Goal: Find specific page/section: Find specific page/section

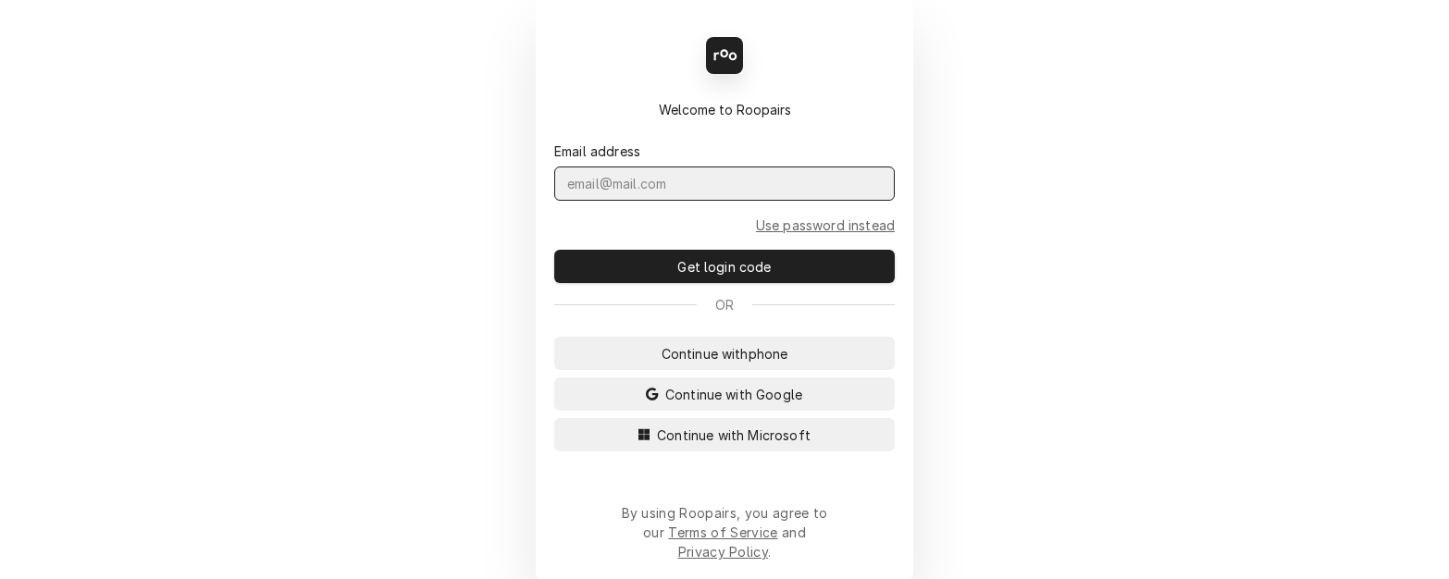
click at [628, 197] on input "Dynamic Content Wrapper" at bounding box center [724, 184] width 340 height 34
type input "[EMAIL_ADDRESS][PERSON_NAME]"
click at [701, 197] on input "[EMAIL_ADDRESS][PERSON_NAME]" at bounding box center [724, 184] width 340 height 34
type input "[EMAIL_ADDRESS][PERSON_NAME][DOMAIN_NAME]"
click at [696, 445] on span "Continue with Microsoft" at bounding box center [733, 435] width 161 height 19
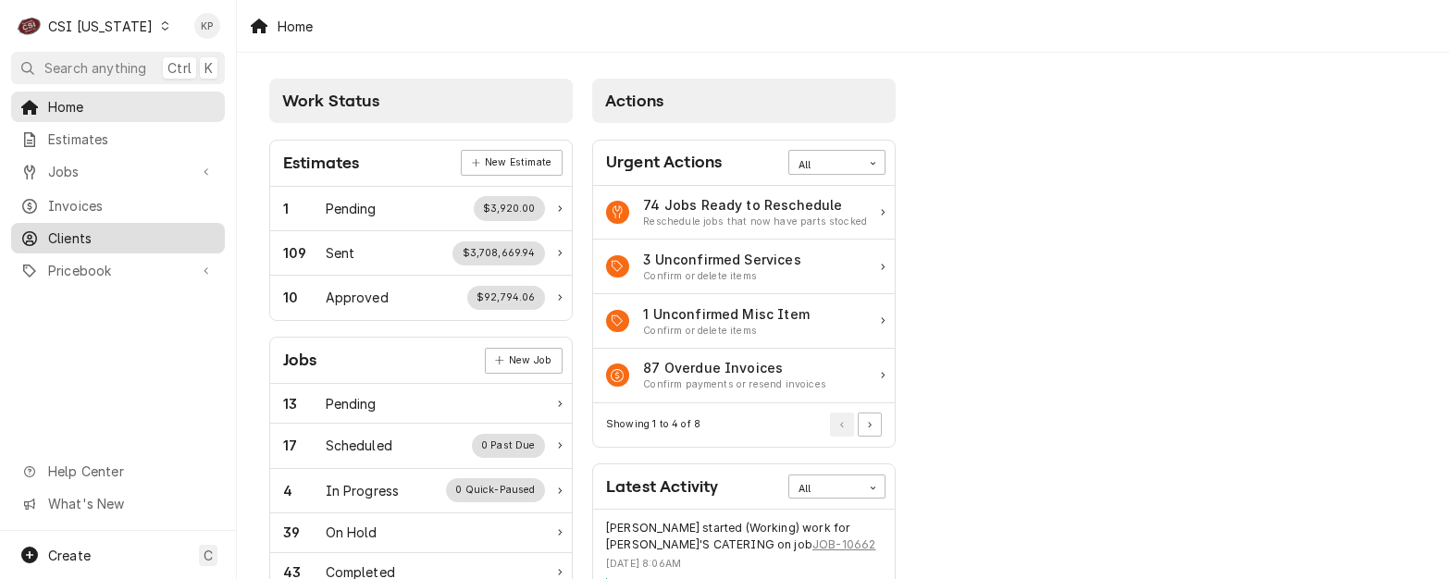
click at [78, 229] on span "Clients" at bounding box center [131, 238] width 167 height 19
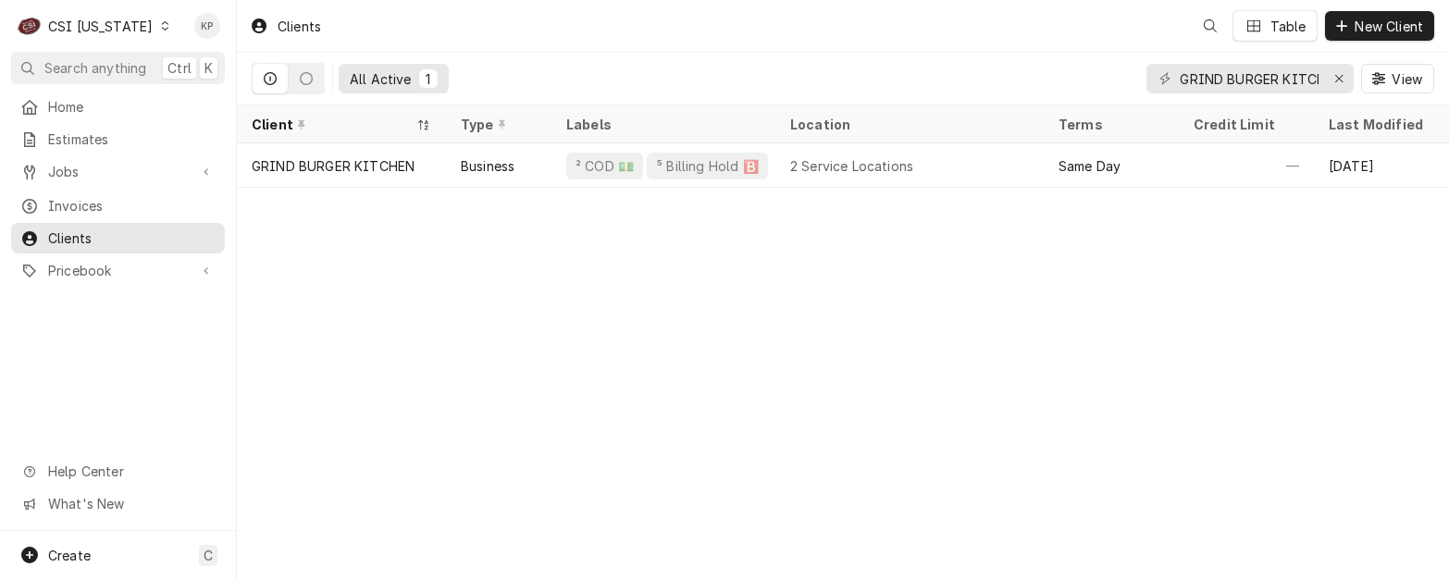
click at [161, 28] on icon "Dynamic Content Wrapper" at bounding box center [165, 25] width 8 height 9
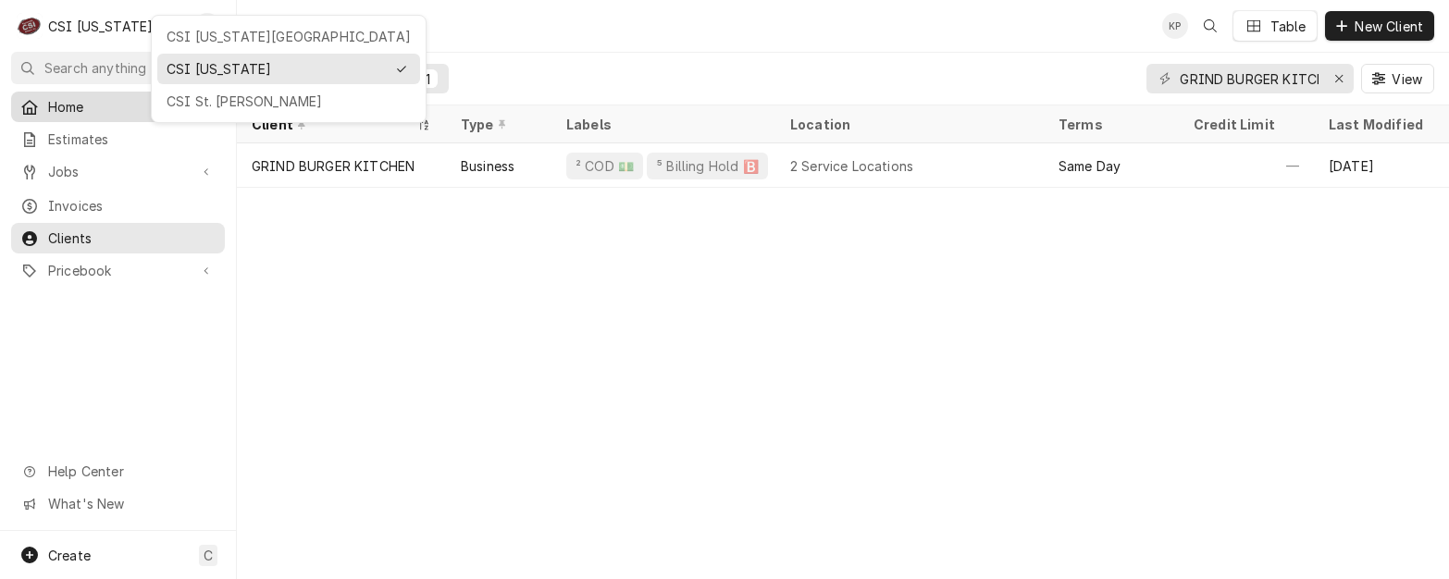
click at [195, 97] on div "CSI St. Louis" at bounding box center [289, 101] width 244 height 19
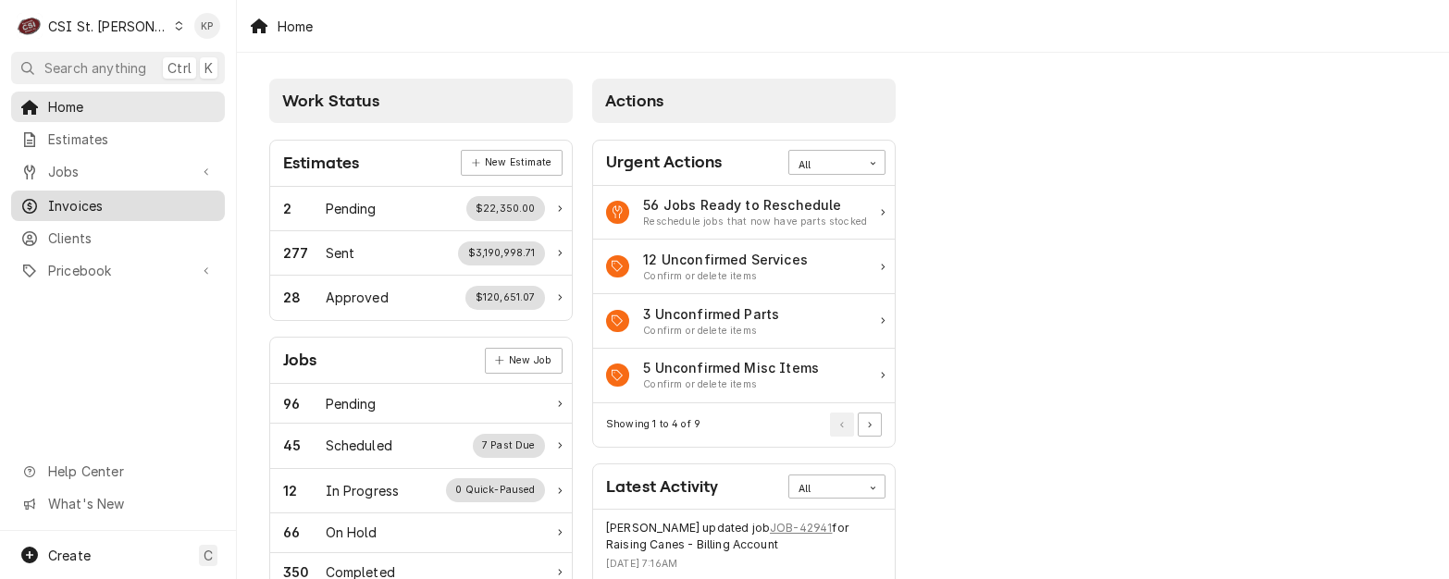
click at [75, 200] on span "Invoices" at bounding box center [131, 205] width 167 height 19
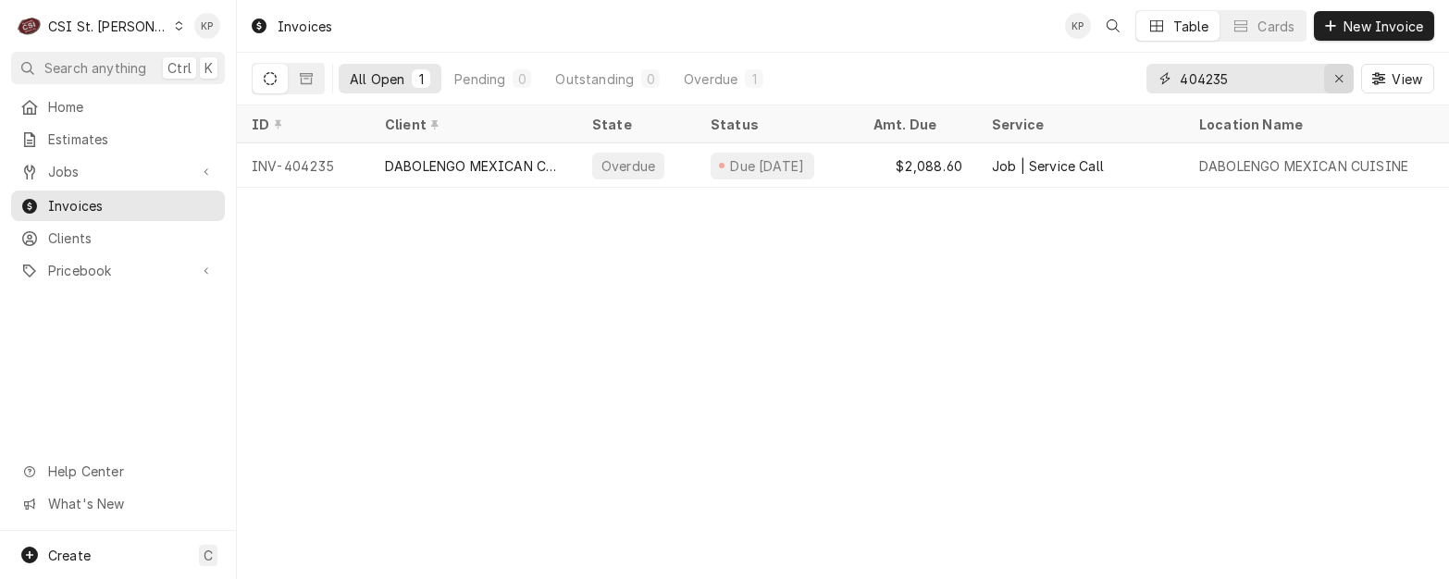
click at [1336, 78] on icon "Erase input" at bounding box center [1339, 78] width 10 height 13
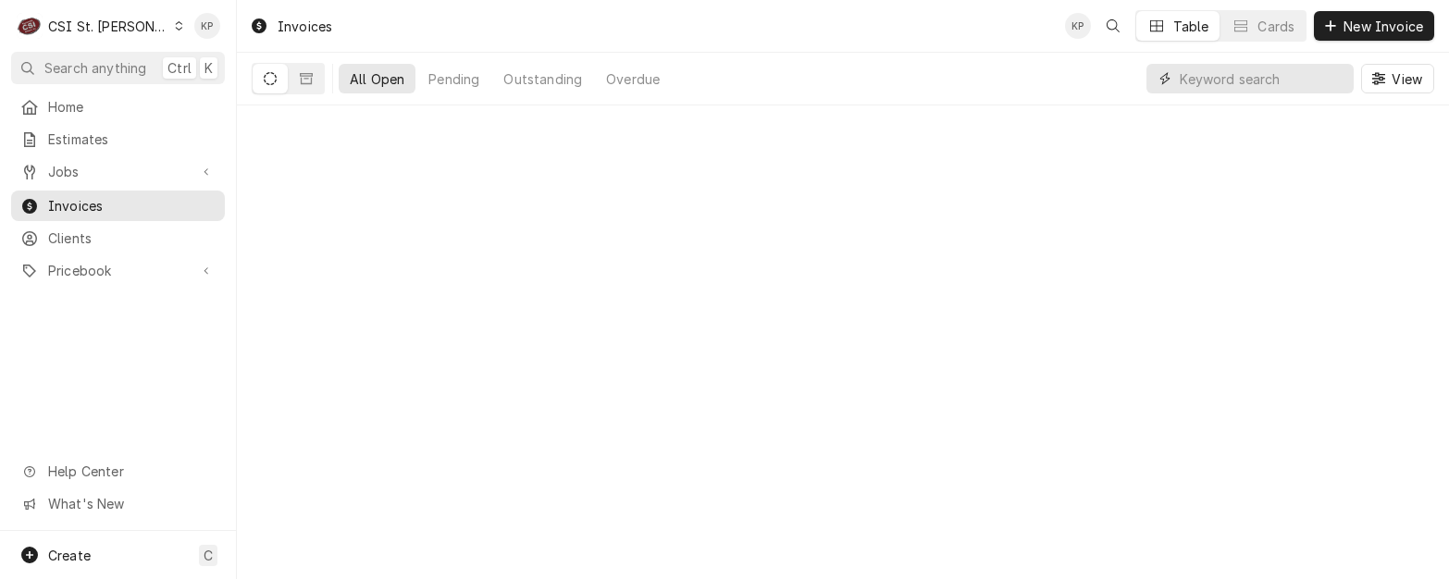
click at [1275, 78] on input "Dynamic Content Wrapper" at bounding box center [1262, 79] width 165 height 30
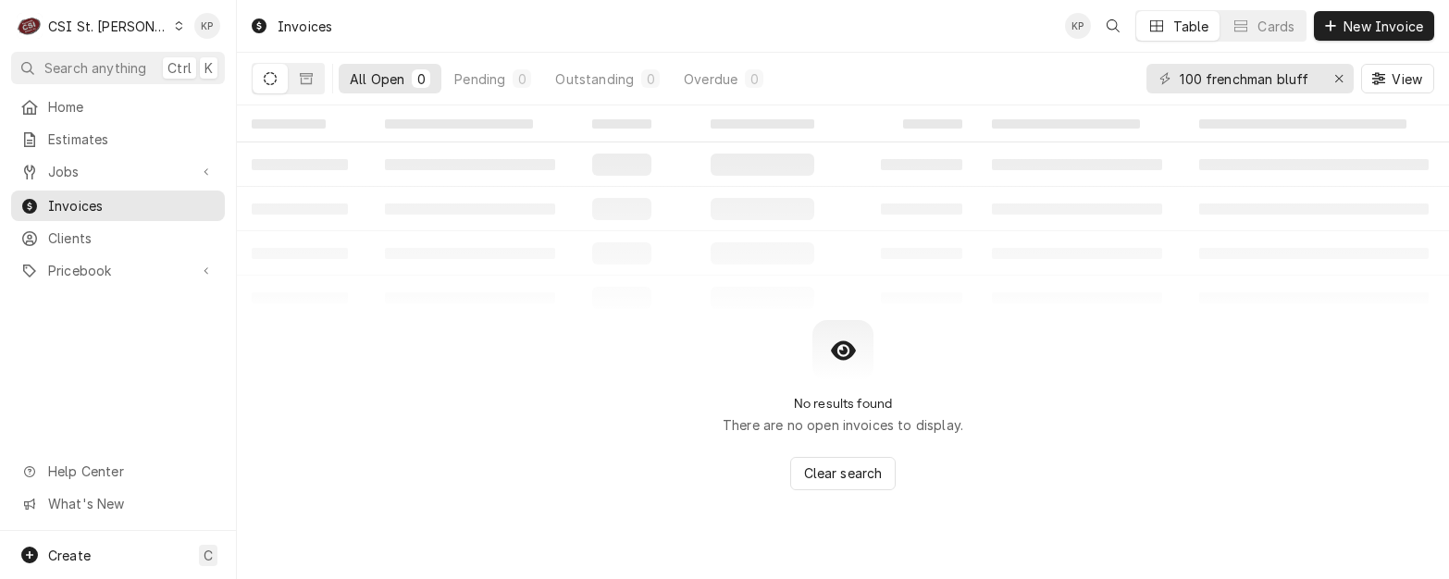
click at [275, 76] on icon "Dynamic Content Wrapper" at bounding box center [270, 78] width 13 height 13
click at [303, 80] on icon "Dynamic Content Wrapper" at bounding box center [306, 78] width 13 height 13
click at [1315, 74] on input "100 frenchman bluff" at bounding box center [1249, 79] width 139 height 30
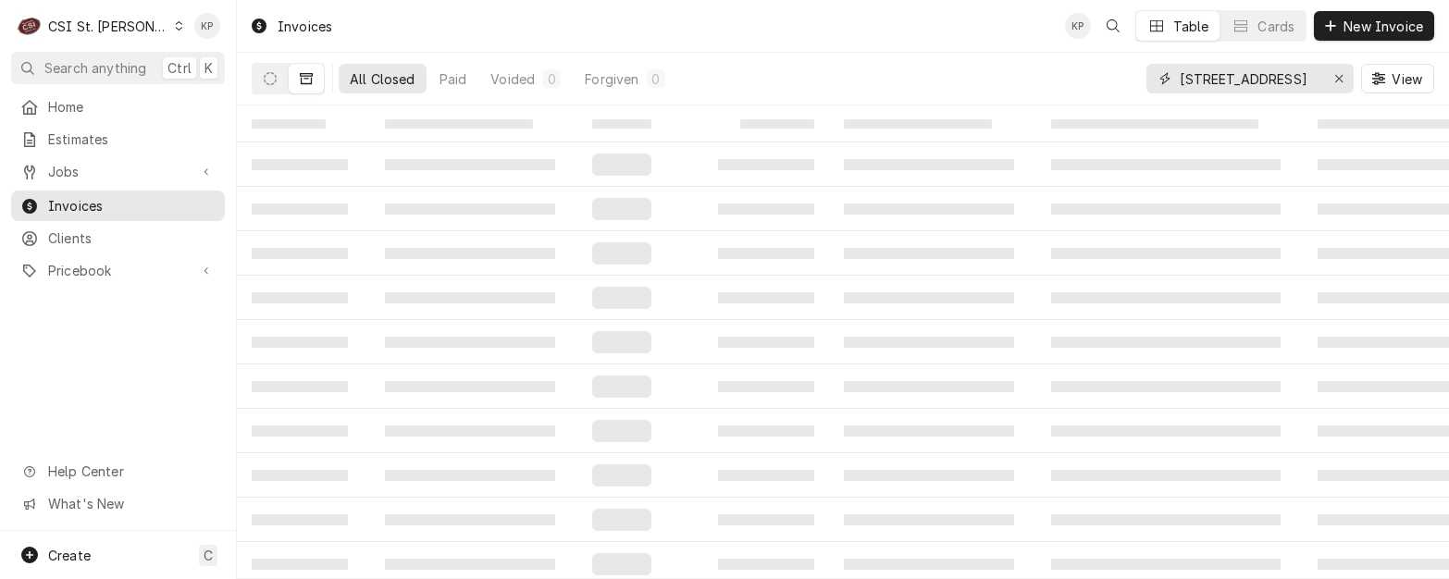
scroll to position [0, 19]
click at [1257, 77] on input "100 frenchman bluff lane" at bounding box center [1249, 79] width 139 height 30
click at [1264, 80] on input "100 frenchman bluff lane" at bounding box center [1249, 79] width 139 height 30
type input "100 Frenchman Bluff Lane"
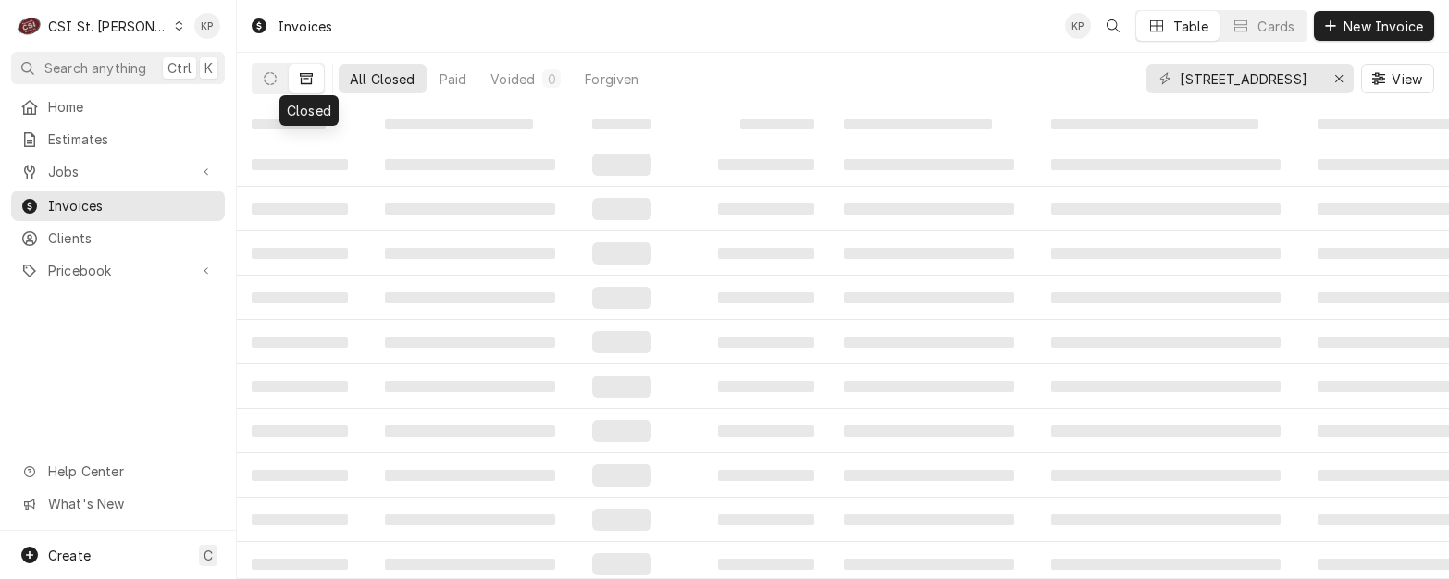
click at [310, 76] on icon "Dynamic Content Wrapper" at bounding box center [306, 78] width 13 height 11
click at [308, 81] on icon "Dynamic Content Wrapper" at bounding box center [306, 78] width 13 height 13
click at [273, 79] on icon "Dynamic Content Wrapper" at bounding box center [270, 78] width 13 height 13
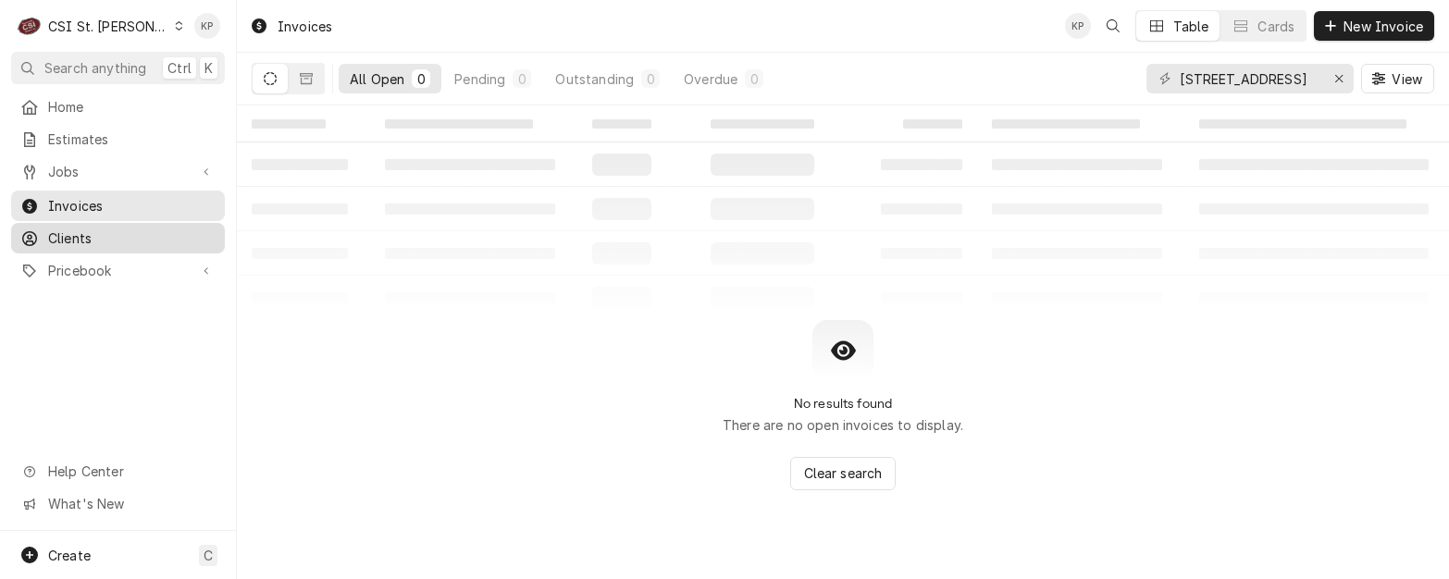
click at [83, 235] on span "Clients" at bounding box center [131, 238] width 167 height 19
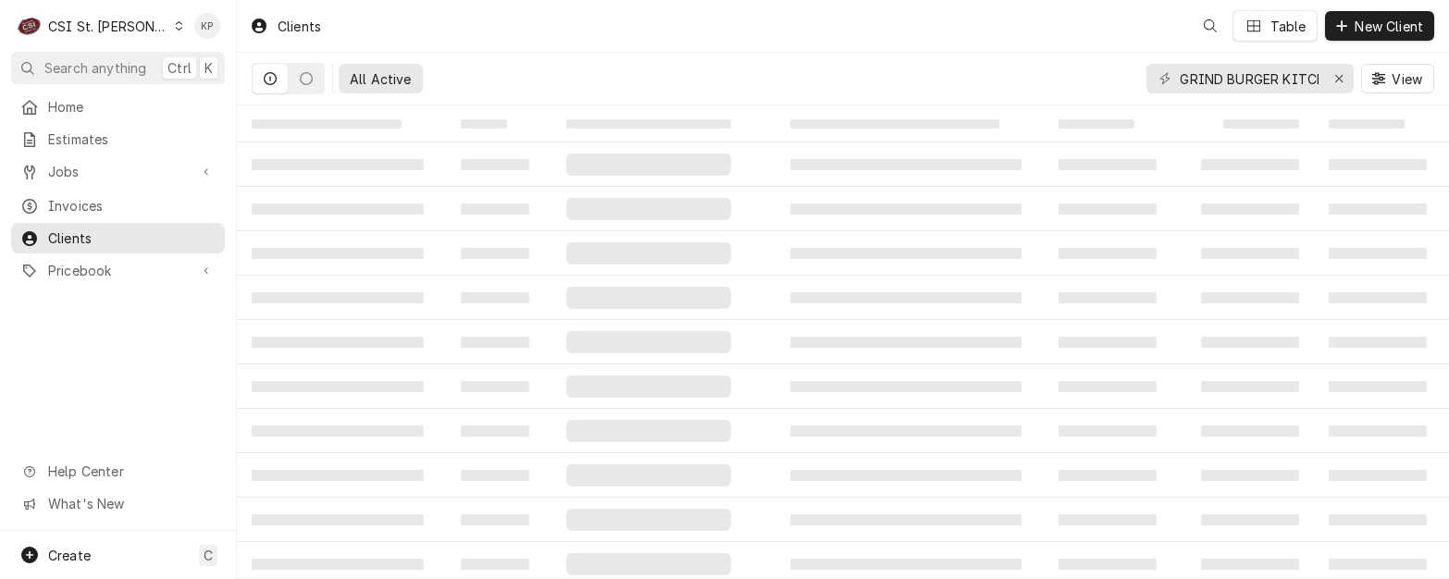
click at [83, 235] on span "Clients" at bounding box center [131, 238] width 167 height 19
drag, startPoint x: 1345, startPoint y: 73, endPoint x: 1388, endPoint y: 64, distance: 43.6
click at [1344, 73] on div "Erase input" at bounding box center [1339, 78] width 19 height 19
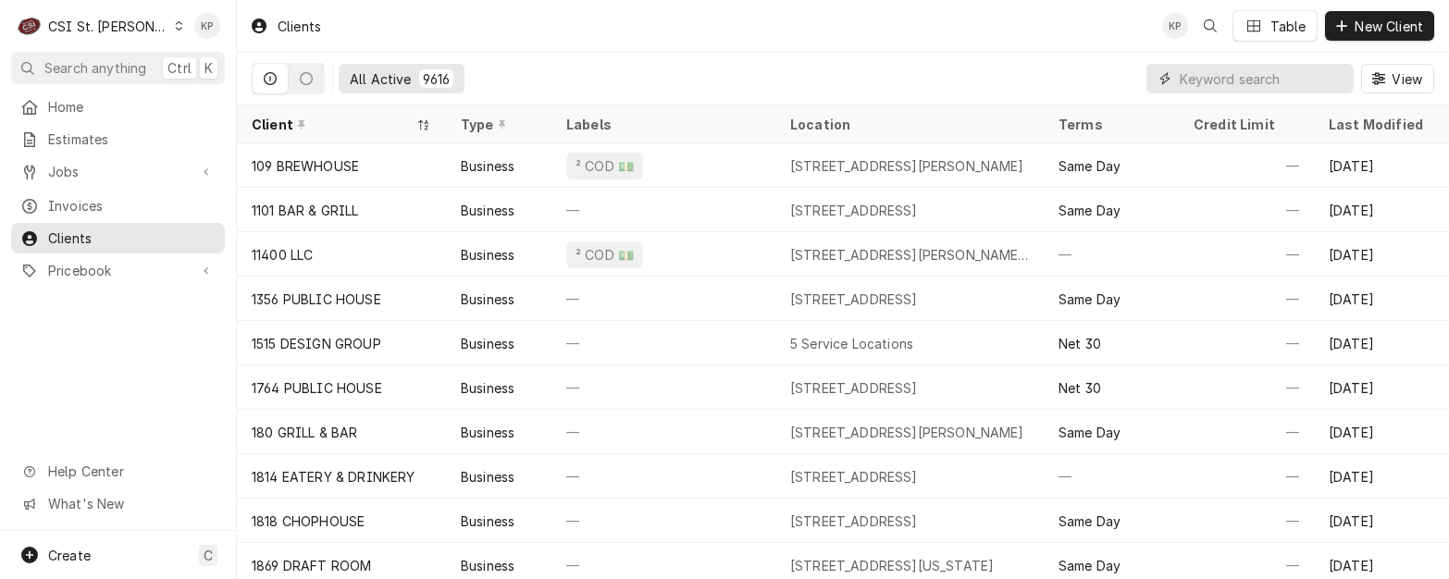
click at [1182, 80] on input "Dynamic Content Wrapper" at bounding box center [1262, 79] width 165 height 30
paste input "STRAIGHT HOME SPORTS BAR"
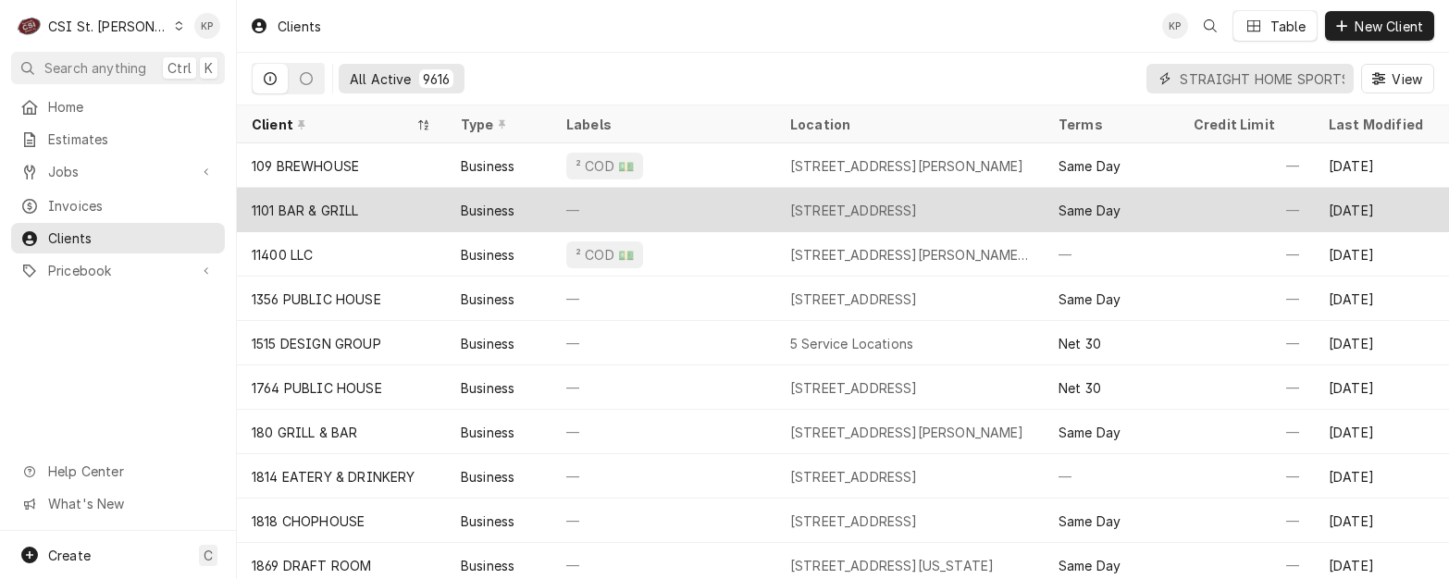
scroll to position [0, 60]
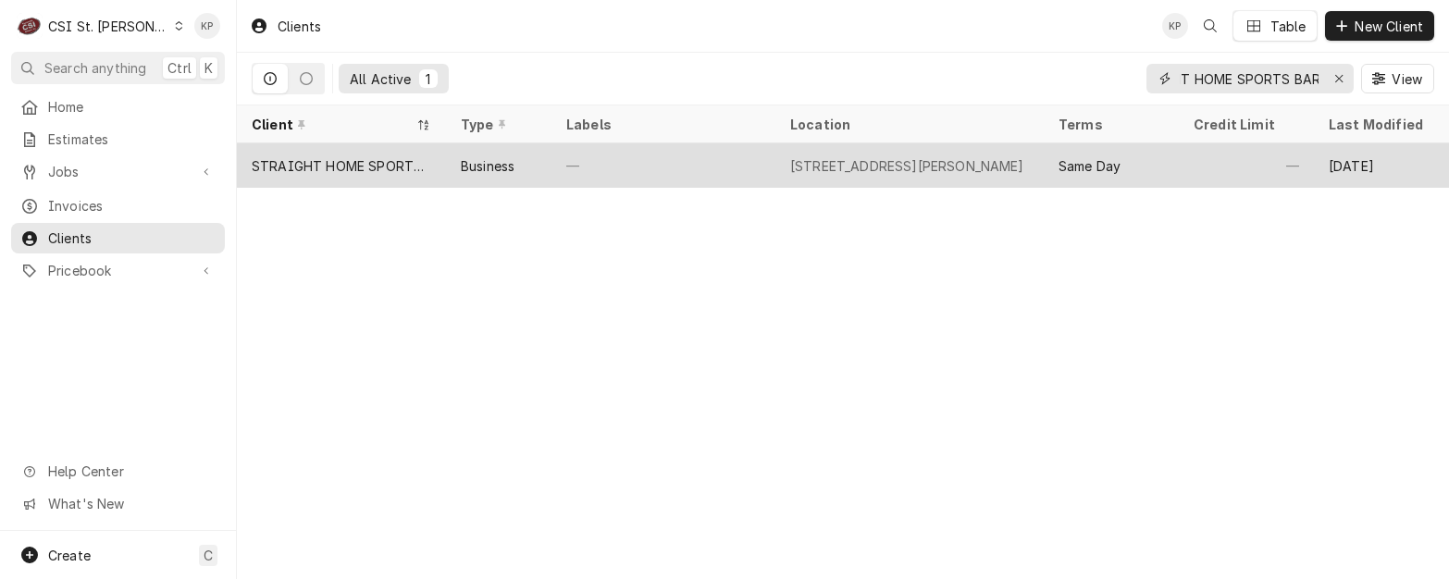
type input "STRAIGHT HOME SPORTS BAR"
click at [313, 162] on div "STRAIGHT HOME SPORTS BAR" at bounding box center [342, 165] width 180 height 19
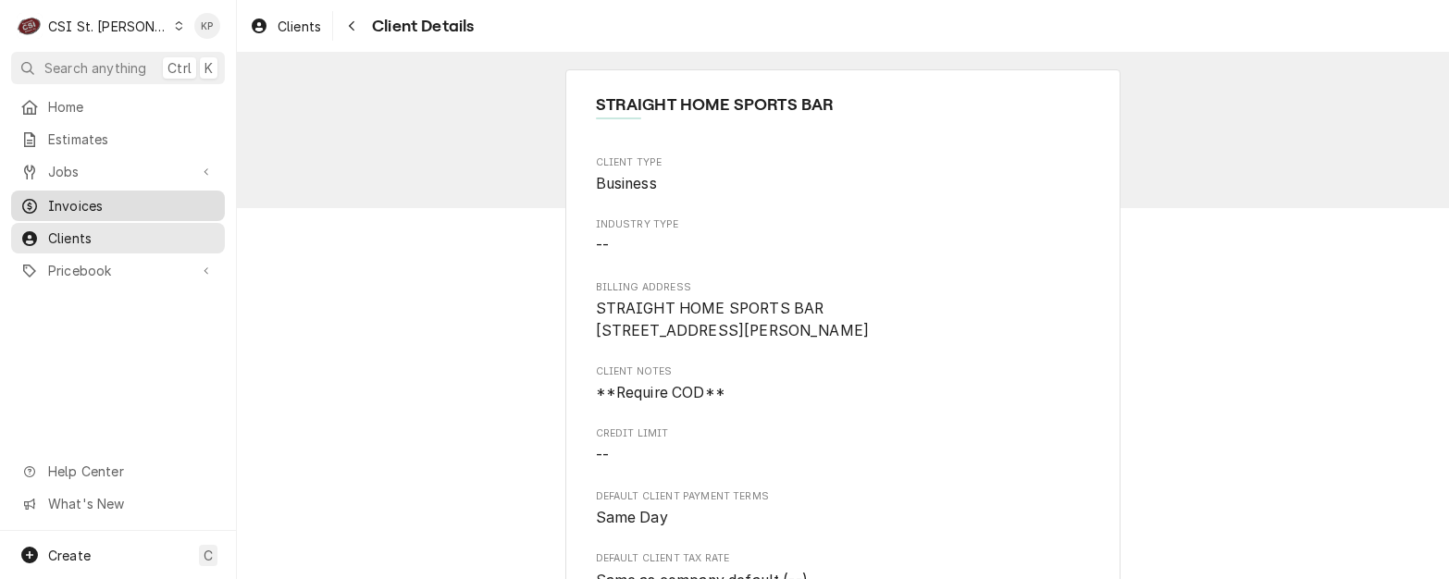
click at [62, 199] on span "Invoices" at bounding box center [131, 205] width 167 height 19
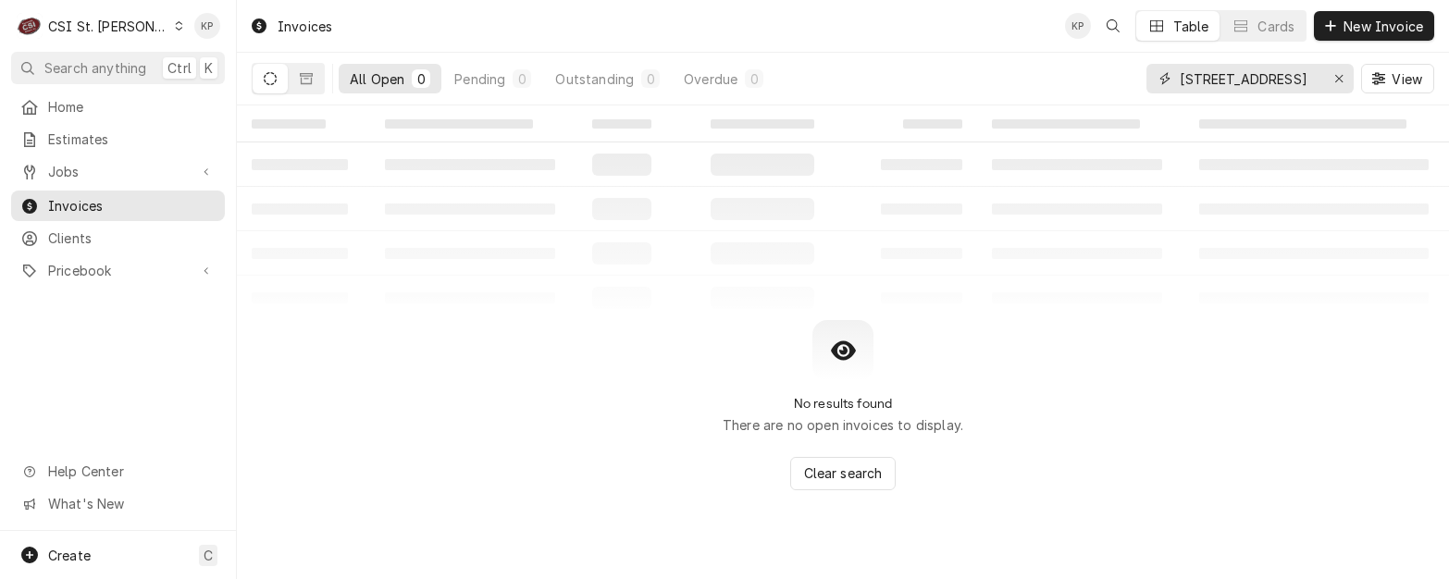
click at [1337, 77] on icon "Erase input" at bounding box center [1339, 78] width 10 height 13
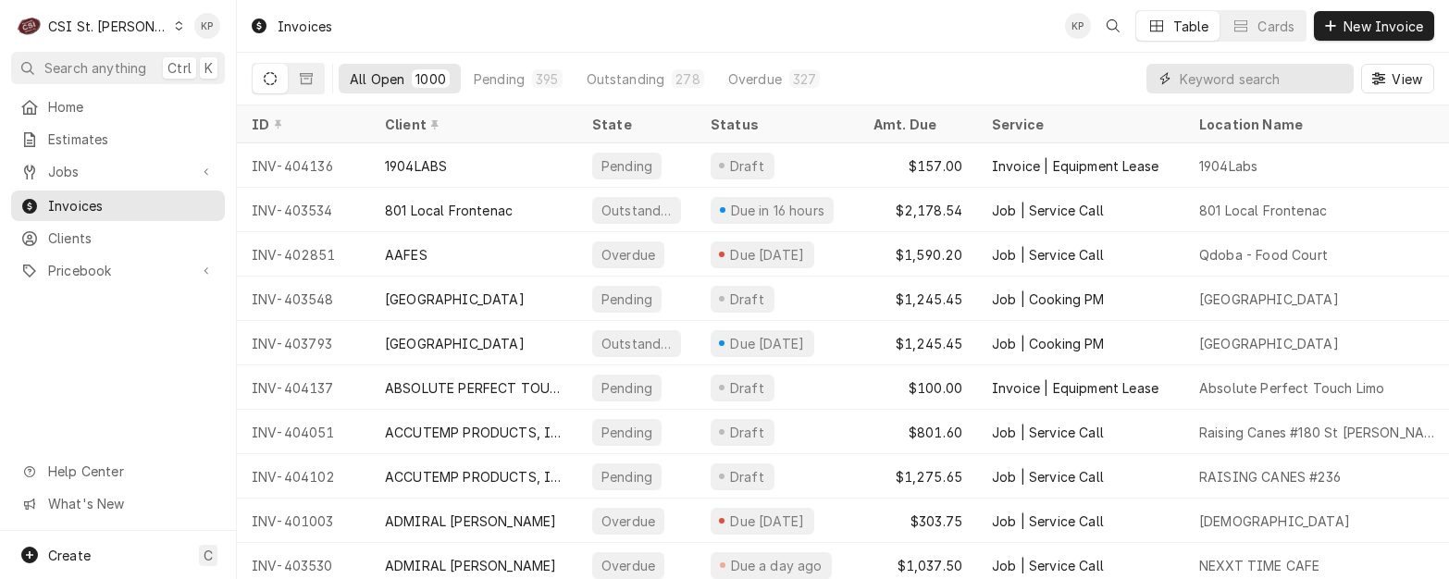
paste input "STRAIGHT HOME SPORTS BAR"
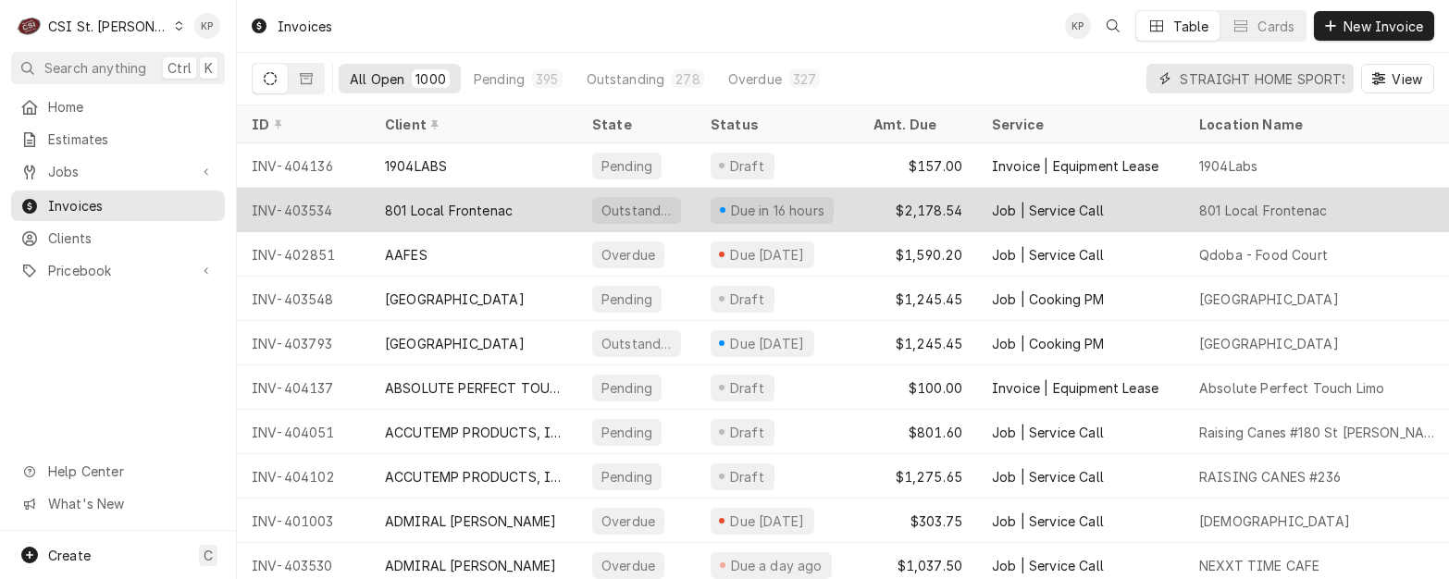
scroll to position [0, 60]
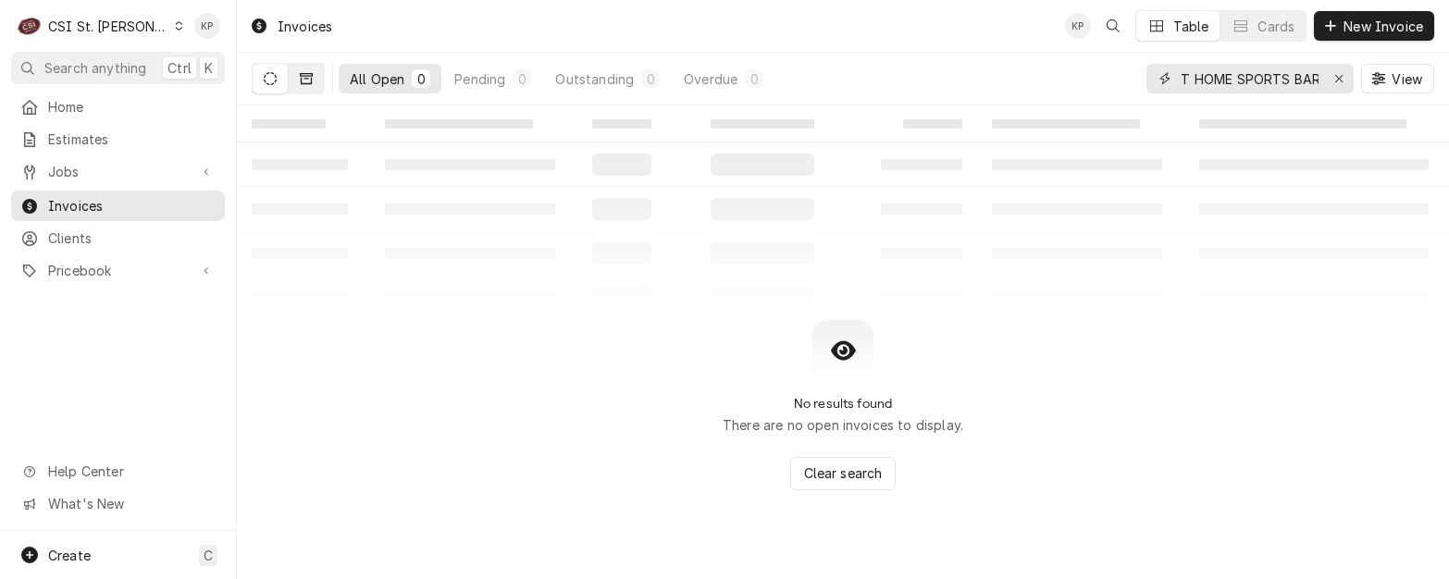
type input "STRAIGHT HOME SPORTS BAR"
click at [303, 80] on icon "Dynamic Content Wrapper" at bounding box center [306, 78] width 13 height 13
click at [1334, 73] on icon "Erase input" at bounding box center [1339, 78] width 10 height 13
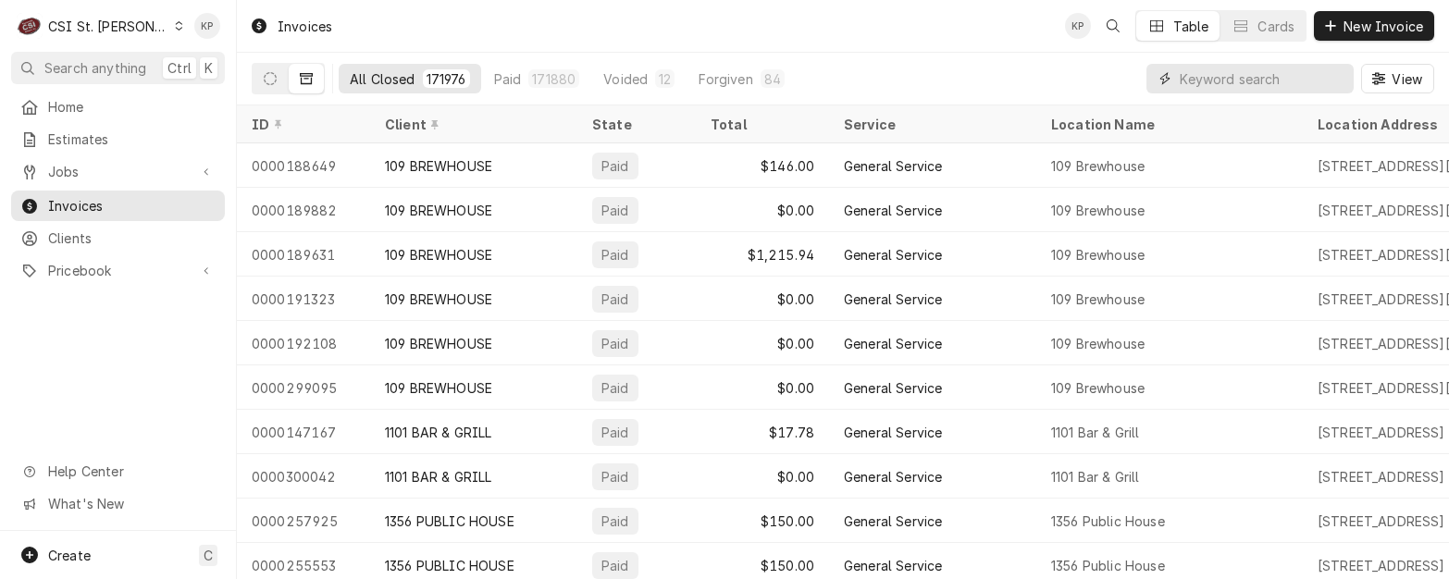
click at [1215, 81] on input "Dynamic Content Wrapper" at bounding box center [1262, 79] width 165 height 30
paste input "STRATHALBYN FARM CLUB"
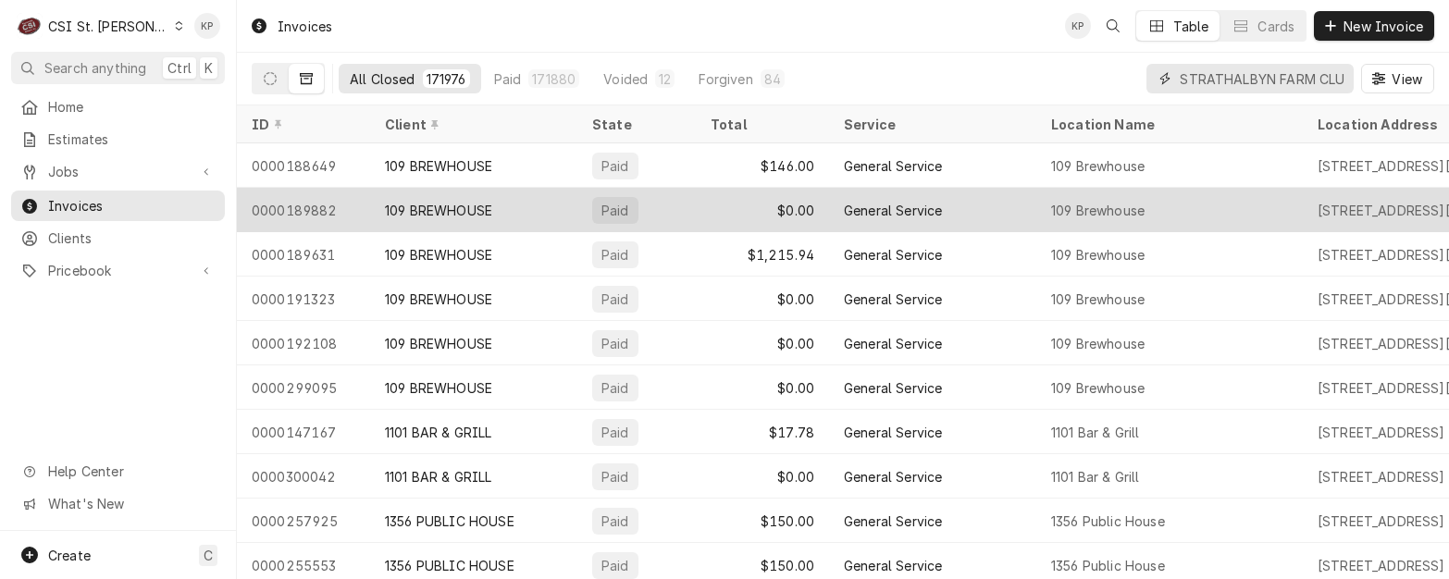
scroll to position [0, 37]
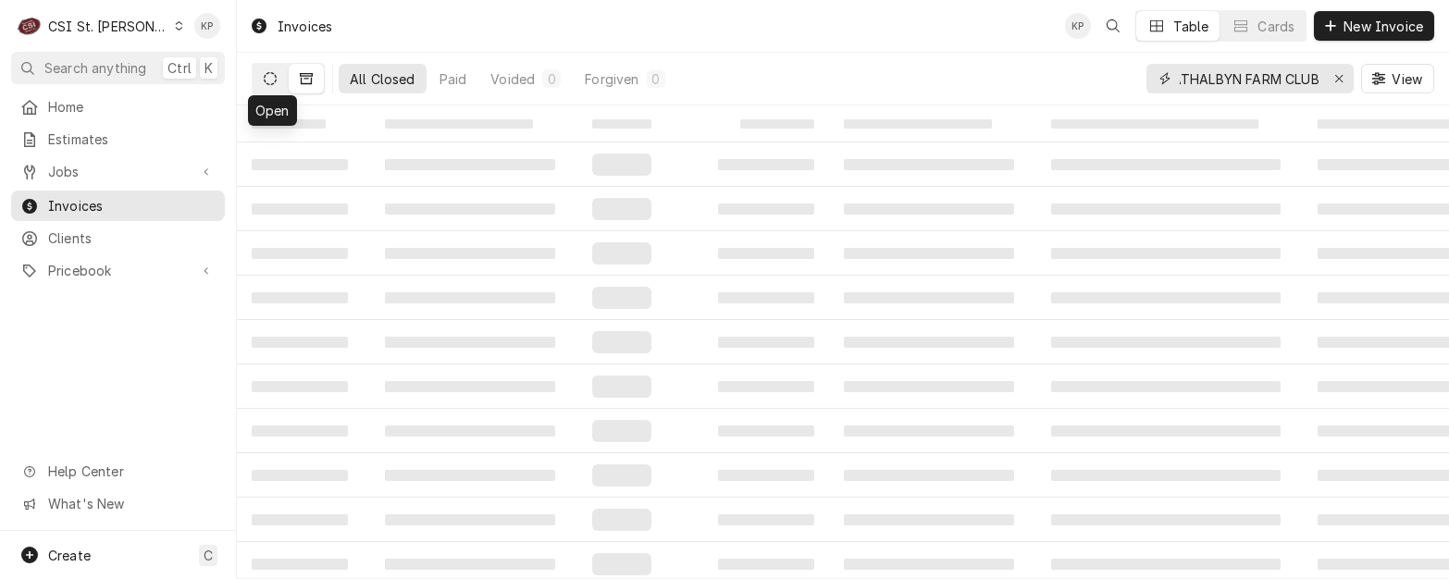
type input "STRATHALBYN FARM CLUB"
click at [272, 75] on icon "Dynamic Content Wrapper" at bounding box center [270, 78] width 13 height 13
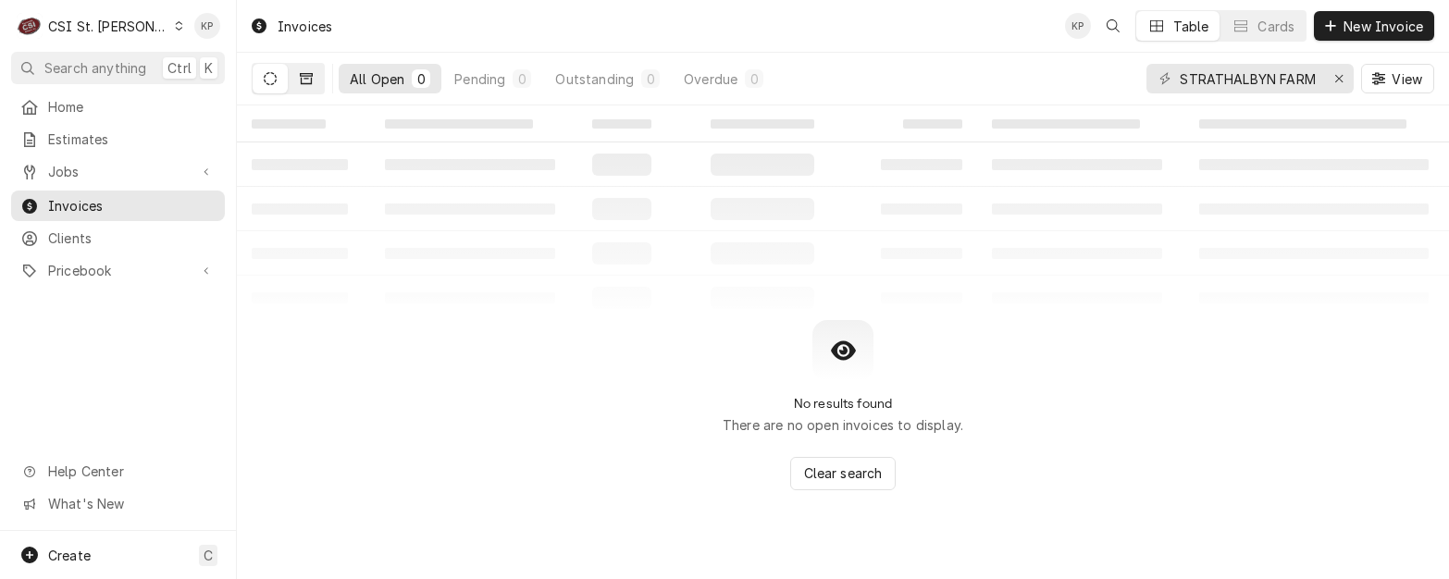
click at [318, 76] on button "Dynamic Content Wrapper" at bounding box center [306, 79] width 35 height 30
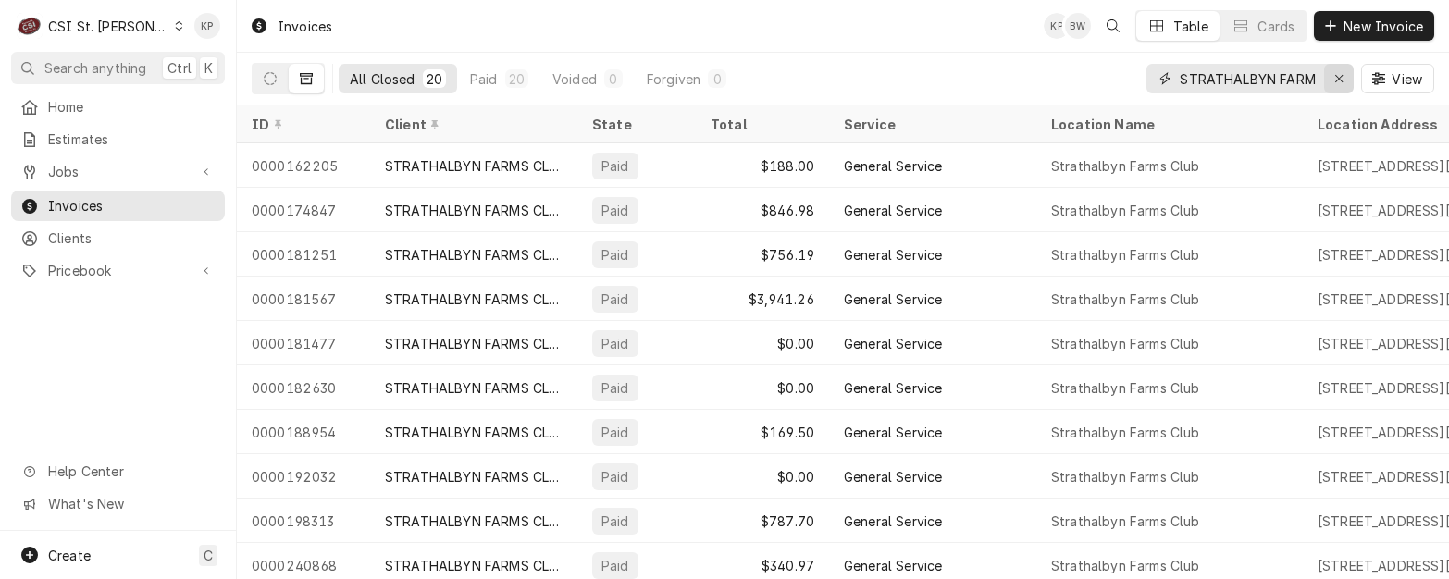
click at [1338, 78] on icon "Erase input" at bounding box center [1339, 78] width 10 height 13
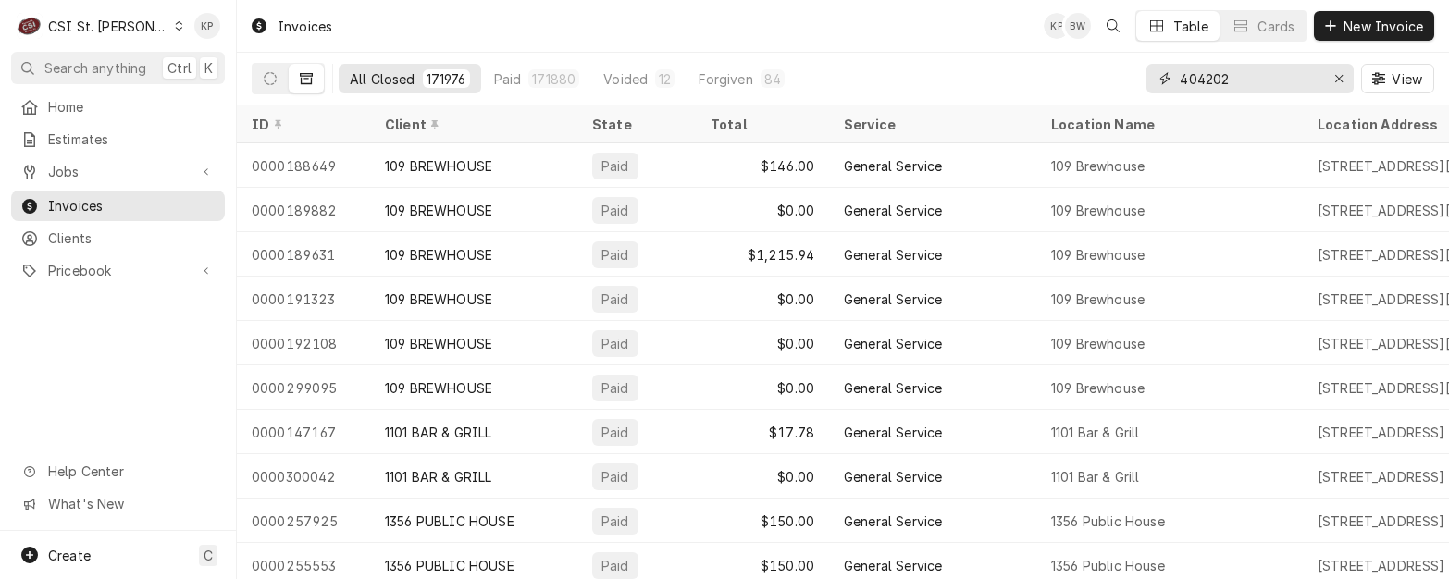
type input "404202"
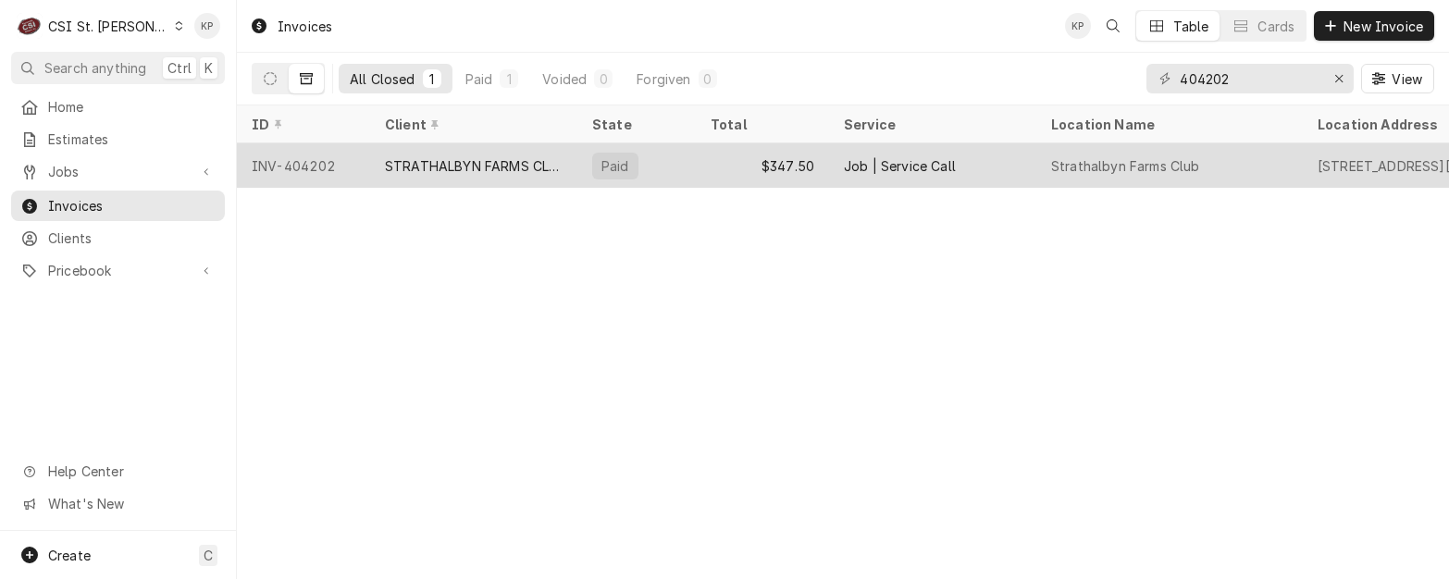
click at [289, 163] on div "INV-404202" at bounding box center [303, 165] width 133 height 44
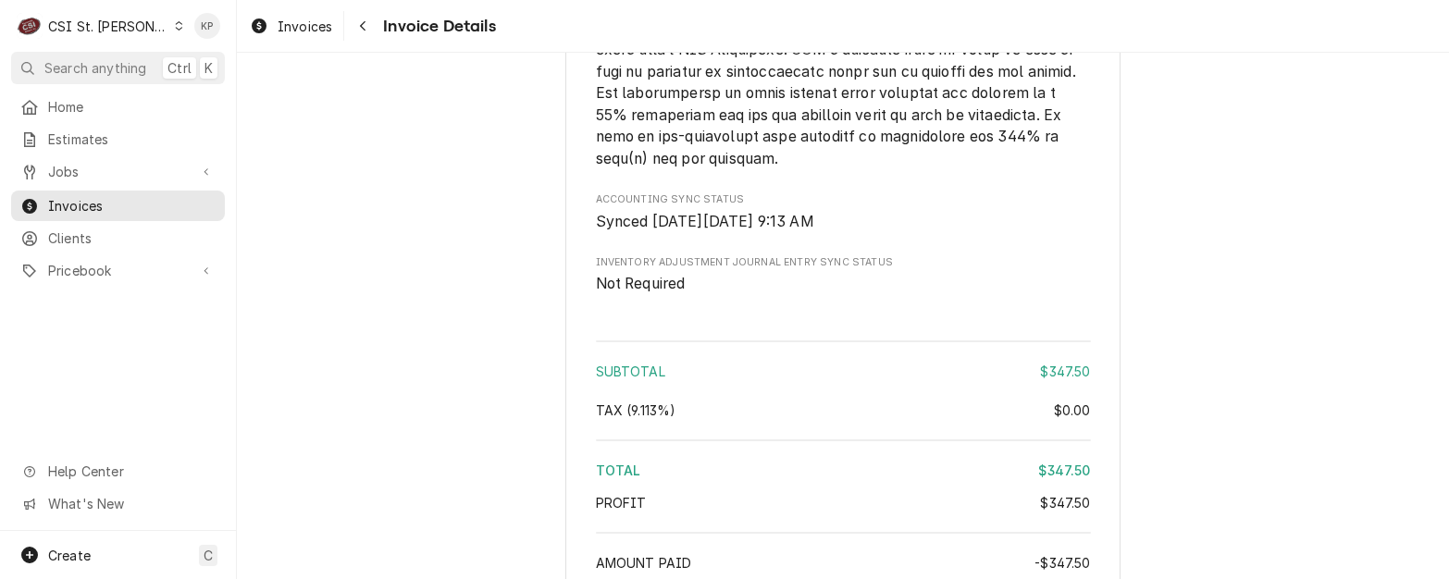
scroll to position [3400, 0]
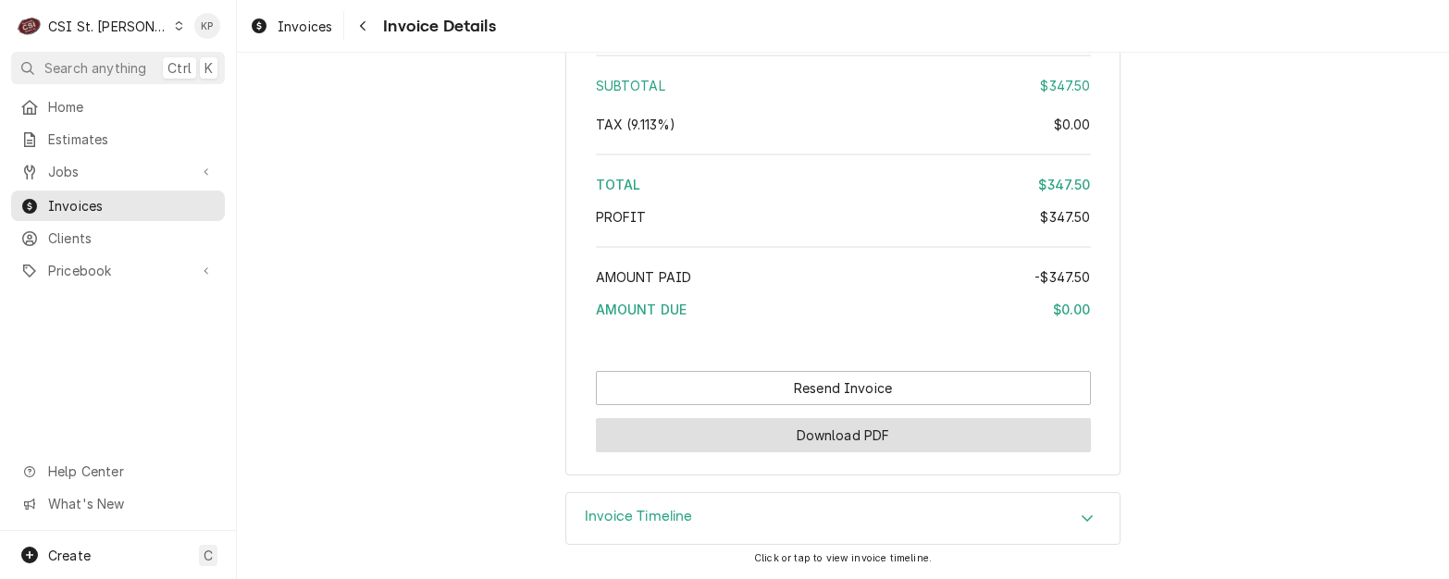
click at [830, 437] on button "Download PDF" at bounding box center [843, 435] width 495 height 34
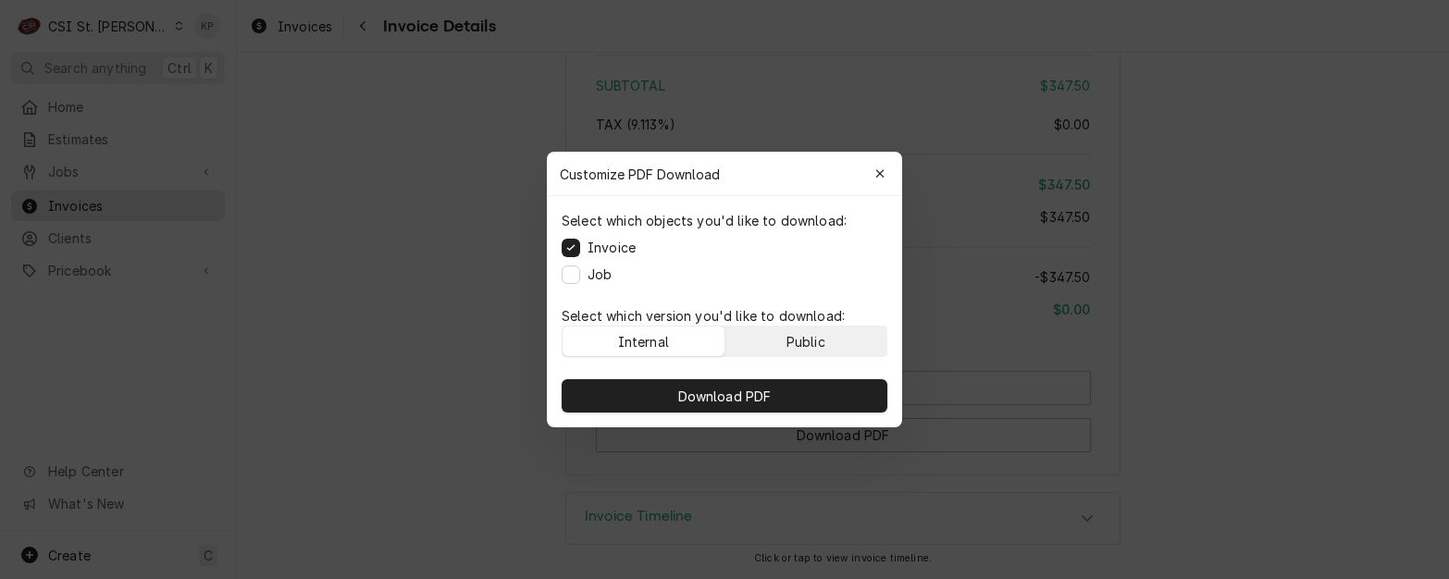
click at [769, 347] on button "Public" at bounding box center [806, 342] width 162 height 30
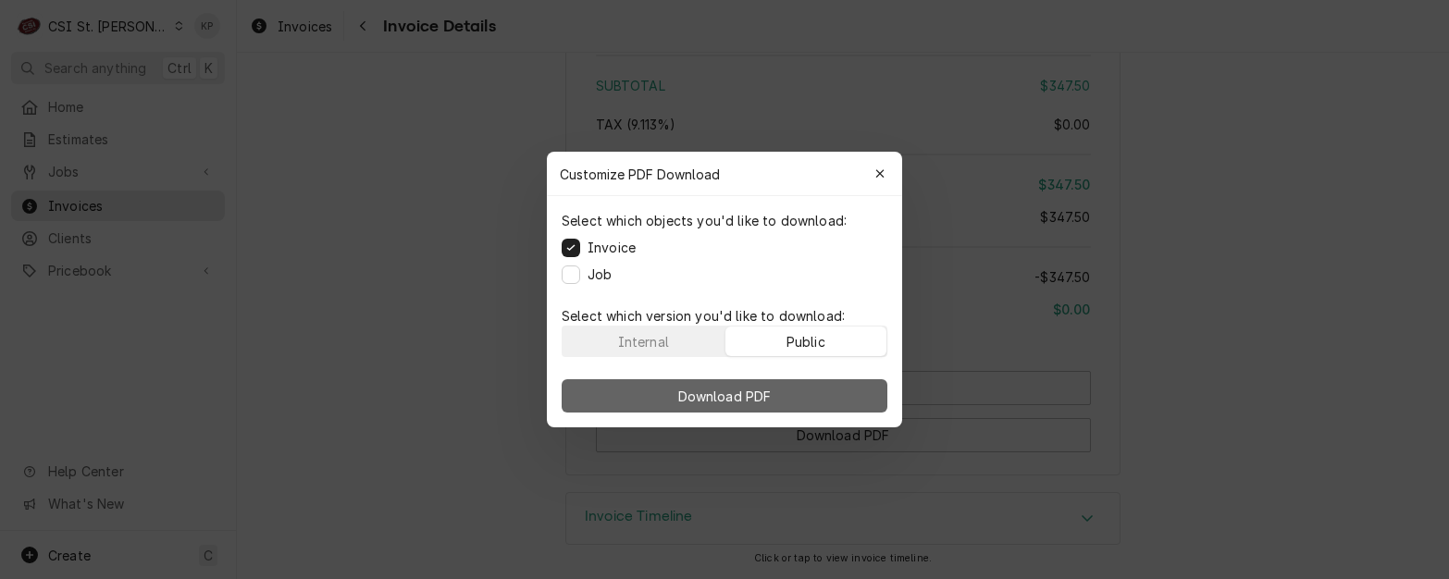
click at [766, 397] on span "Download PDF" at bounding box center [725, 396] width 101 height 19
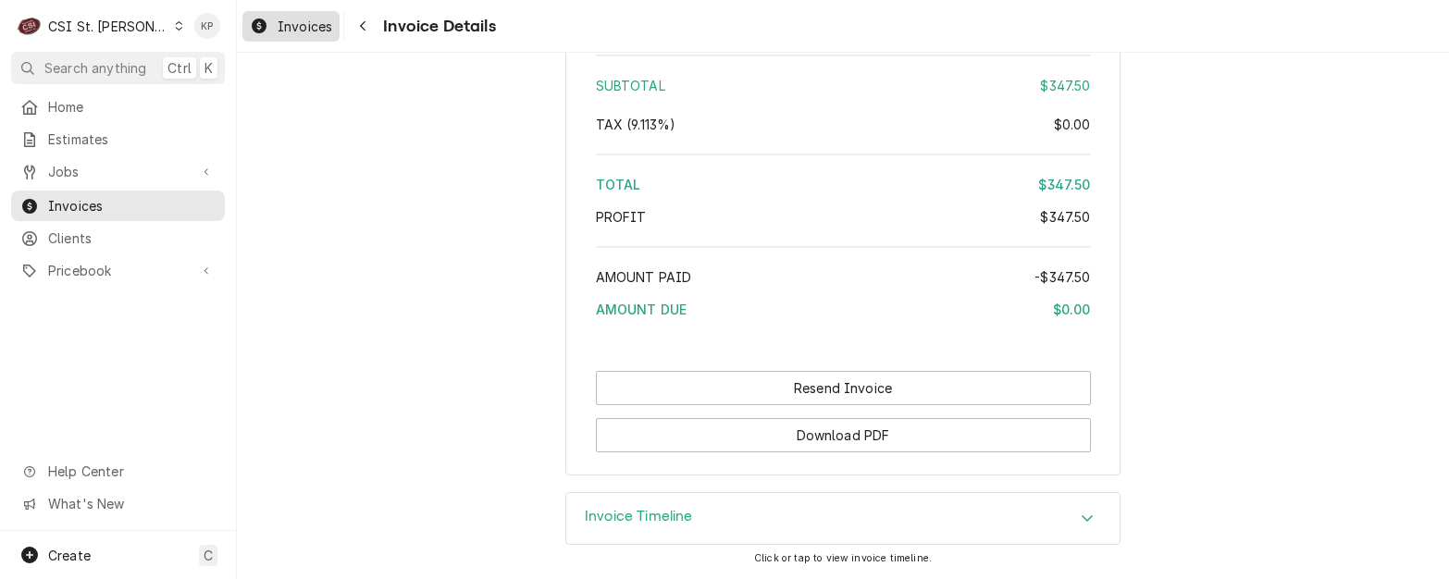
click at [317, 26] on span "Invoices" at bounding box center [305, 26] width 55 height 19
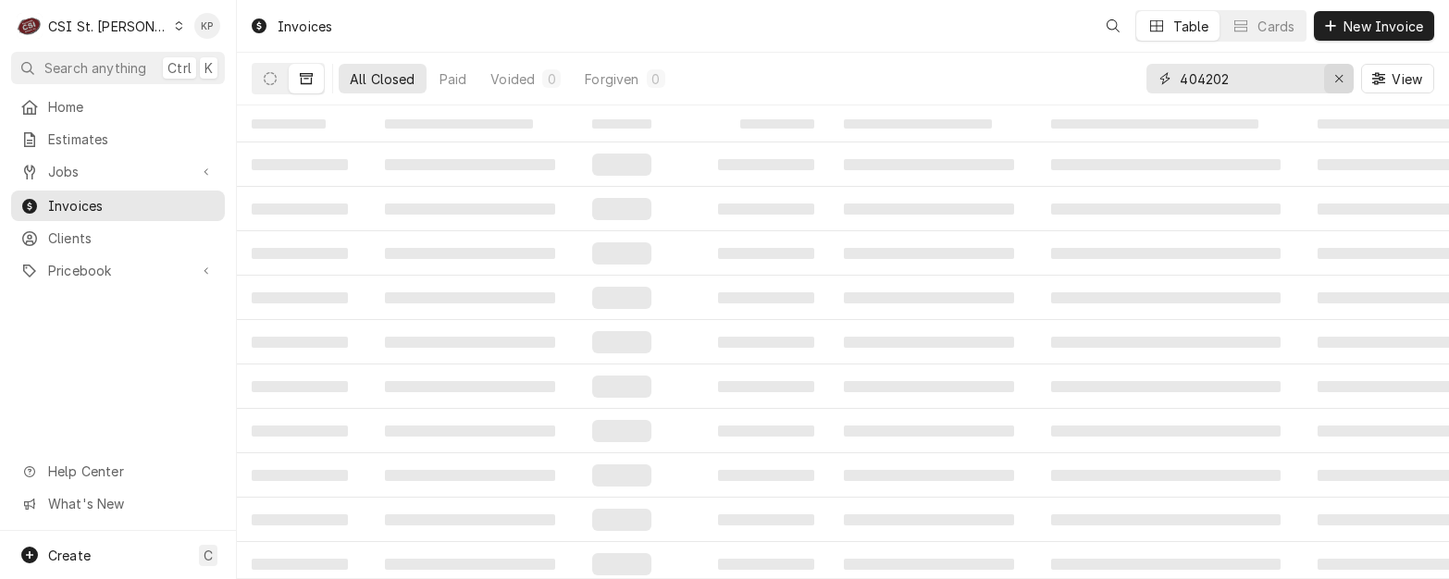
click at [1341, 80] on icon "Erase input" at bounding box center [1339, 78] width 10 height 13
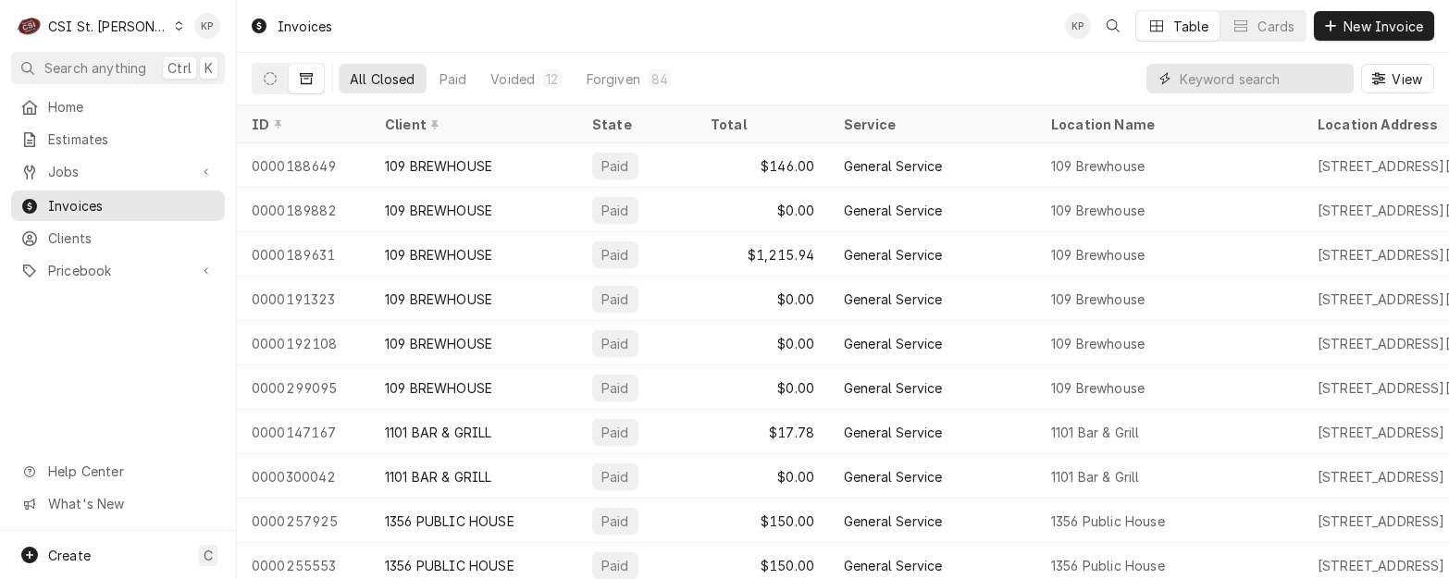
click at [1225, 80] on input "Dynamic Content Wrapper" at bounding box center [1262, 79] width 165 height 30
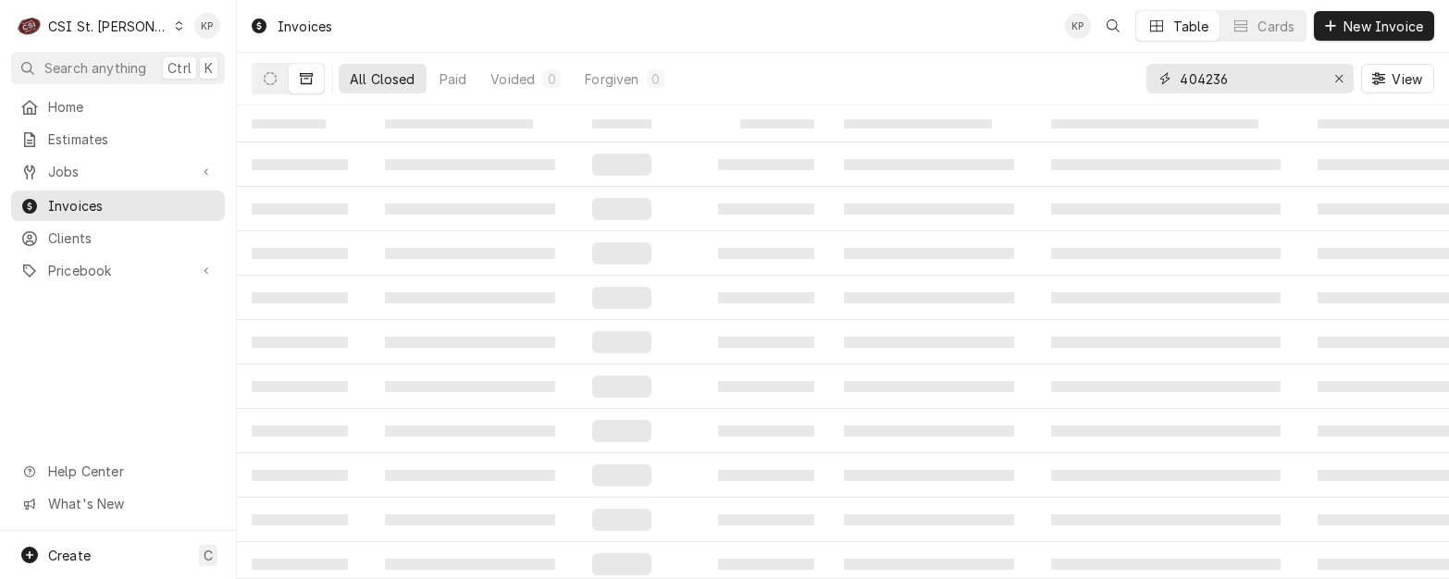
type input "404236"
click at [308, 80] on icon "Dynamic Content Wrapper" at bounding box center [306, 78] width 13 height 13
click at [273, 80] on icon "Dynamic Content Wrapper" at bounding box center [270, 78] width 13 height 13
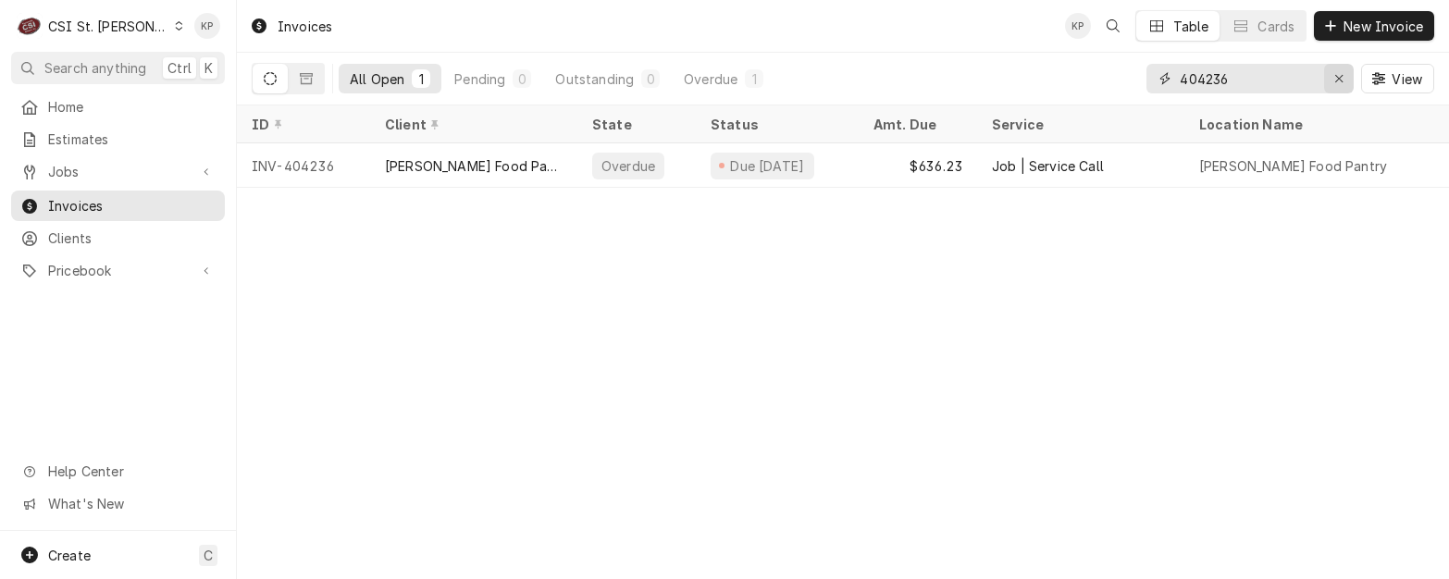
click at [1335, 77] on icon "Erase input" at bounding box center [1339, 78] width 10 height 13
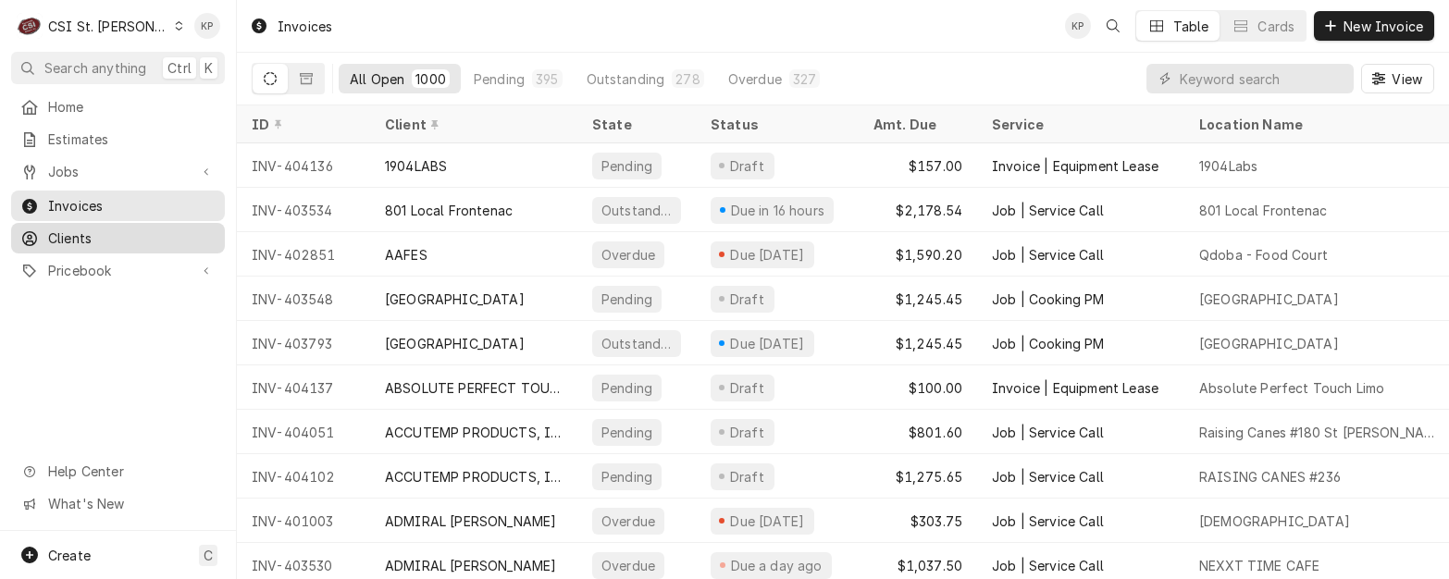
click at [69, 234] on span "Clients" at bounding box center [131, 238] width 167 height 19
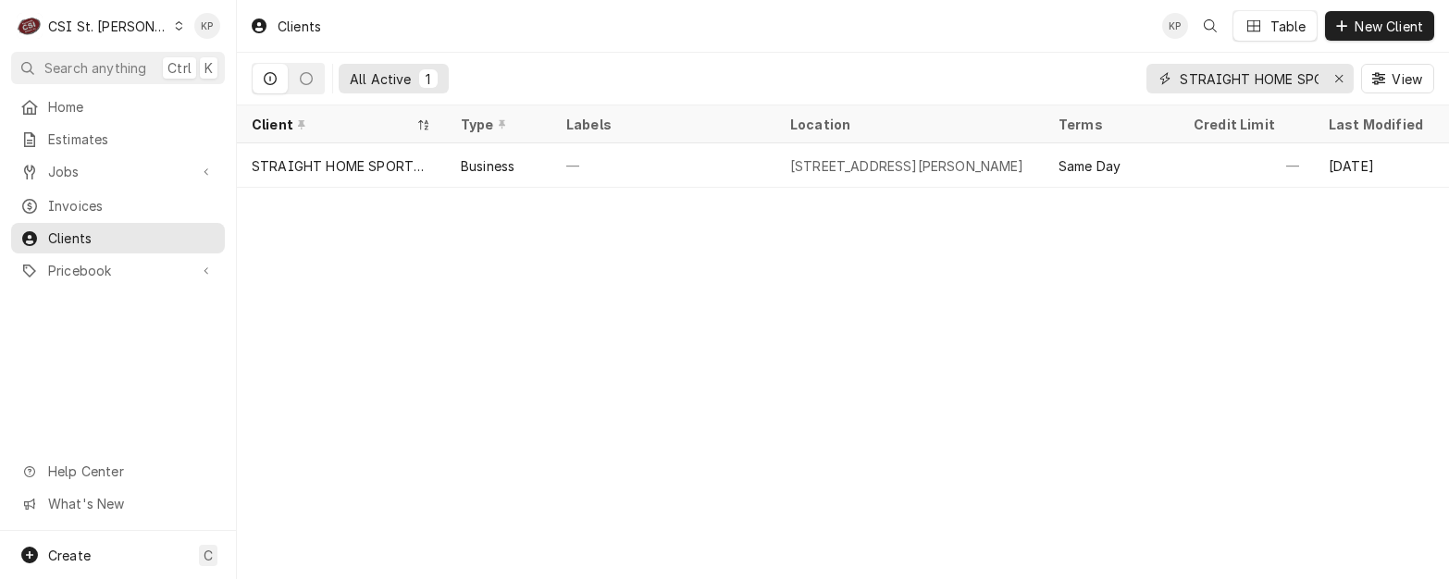
click at [1332, 77] on div "Erase input" at bounding box center [1339, 78] width 19 height 19
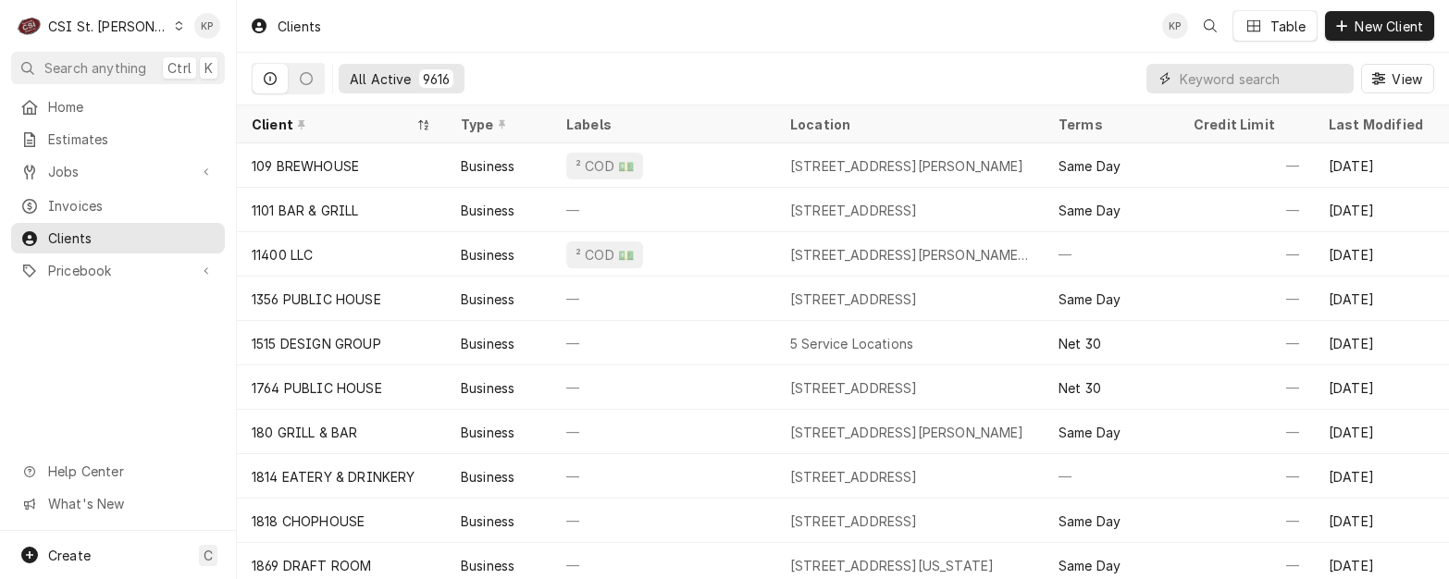
paste input "[PERSON_NAME] Food Pantry"
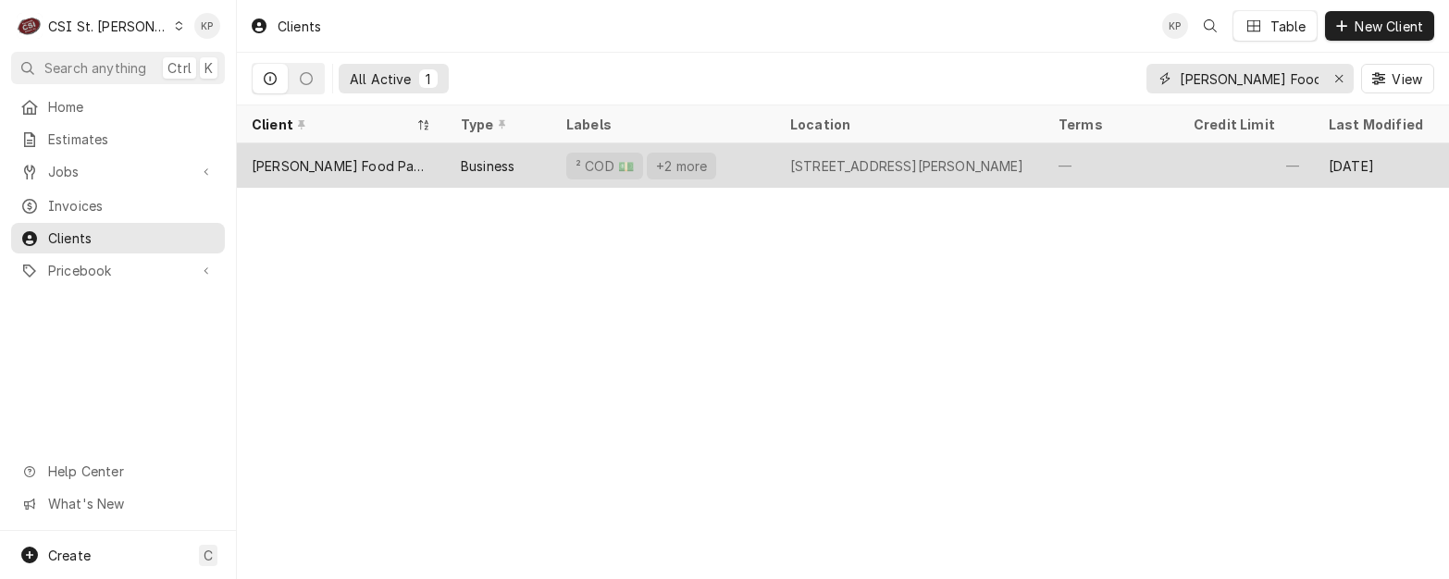
type input "[PERSON_NAME] Food Pantry"
click at [335, 163] on div "[PERSON_NAME] Food Pantry" at bounding box center [342, 165] width 180 height 19
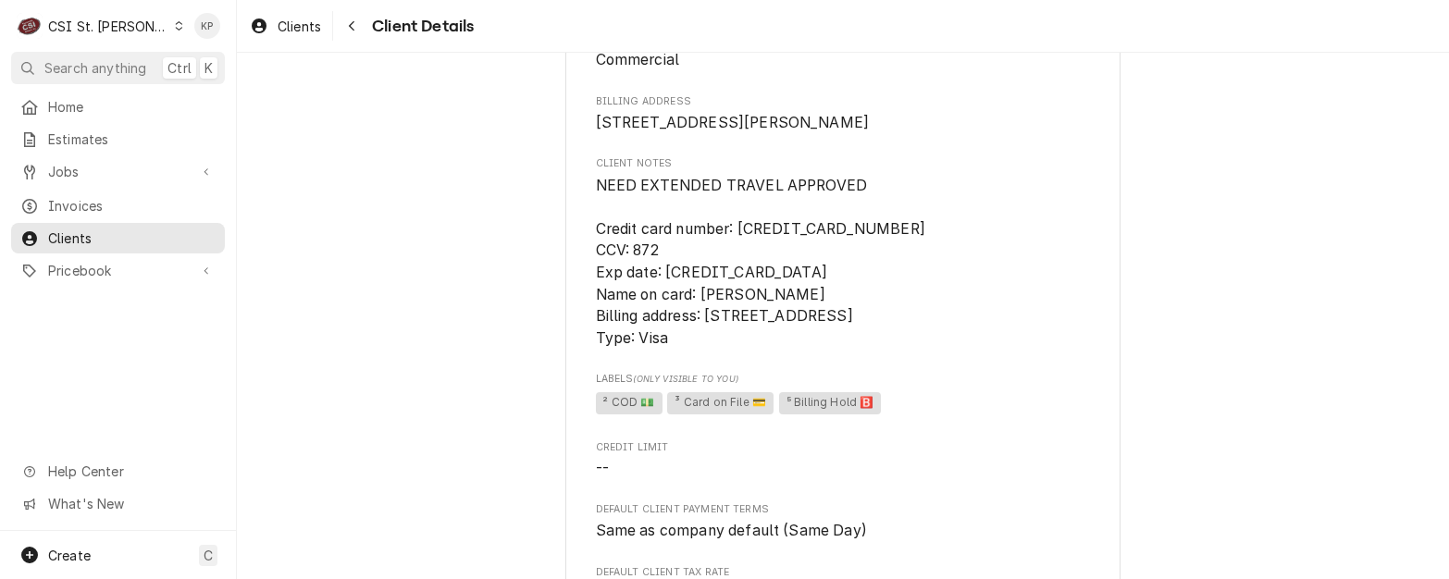
scroll to position [185, 0]
click at [958, 239] on span "NEED EXTENDED TRAVEL APPROVED Credit card number: [CREDIT_CARD_NUMBER] CCV: 872…" at bounding box center [843, 263] width 495 height 175
drag, startPoint x: 735, startPoint y: 250, endPoint x: 881, endPoint y: 250, distance: 146.2
click at [881, 250] on span "NEED EXTENDED TRAVEL APPROVED Credit card number: [CREDIT_CARD_NUMBER] CCV: 872…" at bounding box center [760, 263] width 329 height 170
copy span "[CREDIT_CARD_NUMBER]"
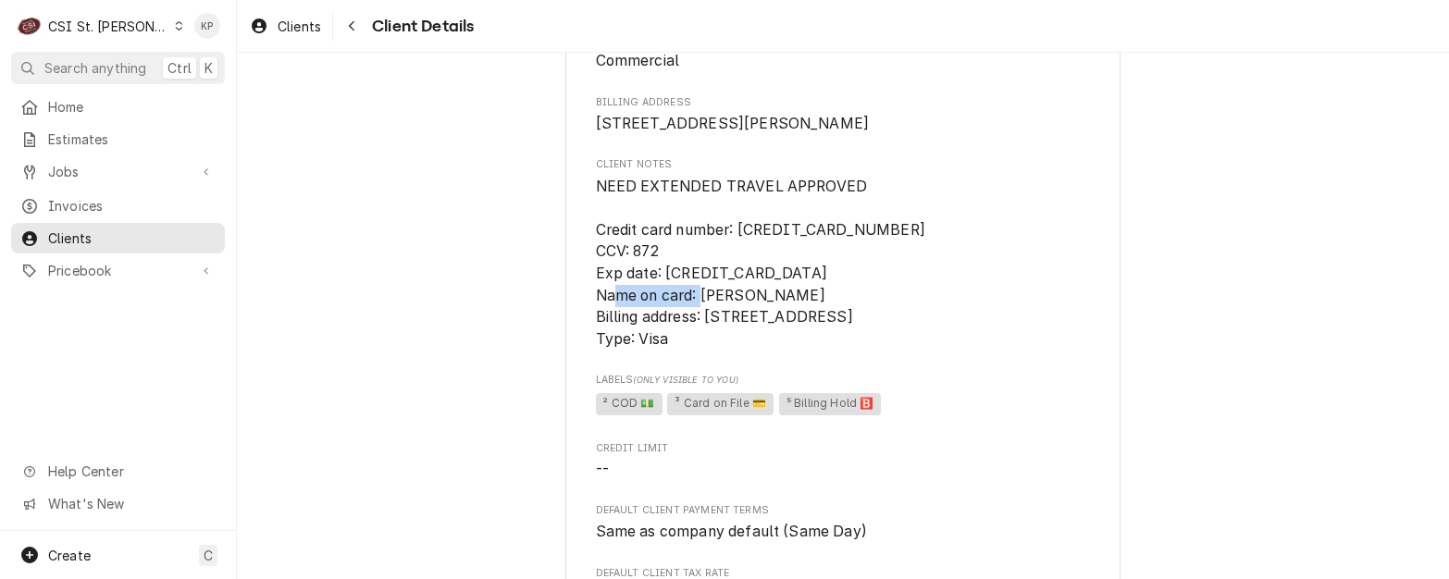
drag, startPoint x: 696, startPoint y: 316, endPoint x: 778, endPoint y: 316, distance: 82.3
click at [778, 316] on span "NEED EXTENDED TRAVEL APPROVED Credit card number: [CREDIT_CARD_NUMBER] CCV: 872…" at bounding box center [760, 263] width 329 height 170
copy span "[PERSON_NAME]"
click at [703, 351] on span "NEED EXTENDED TRAVEL APPROVED Credit card number: [CREDIT_CARD_NUMBER] CCV: 872…" at bounding box center [843, 263] width 495 height 175
click at [1006, 418] on span "² COD 💵 ³ Card on File 💳 ⁵ Billing Hold 🅱️" at bounding box center [843, 404] width 495 height 28
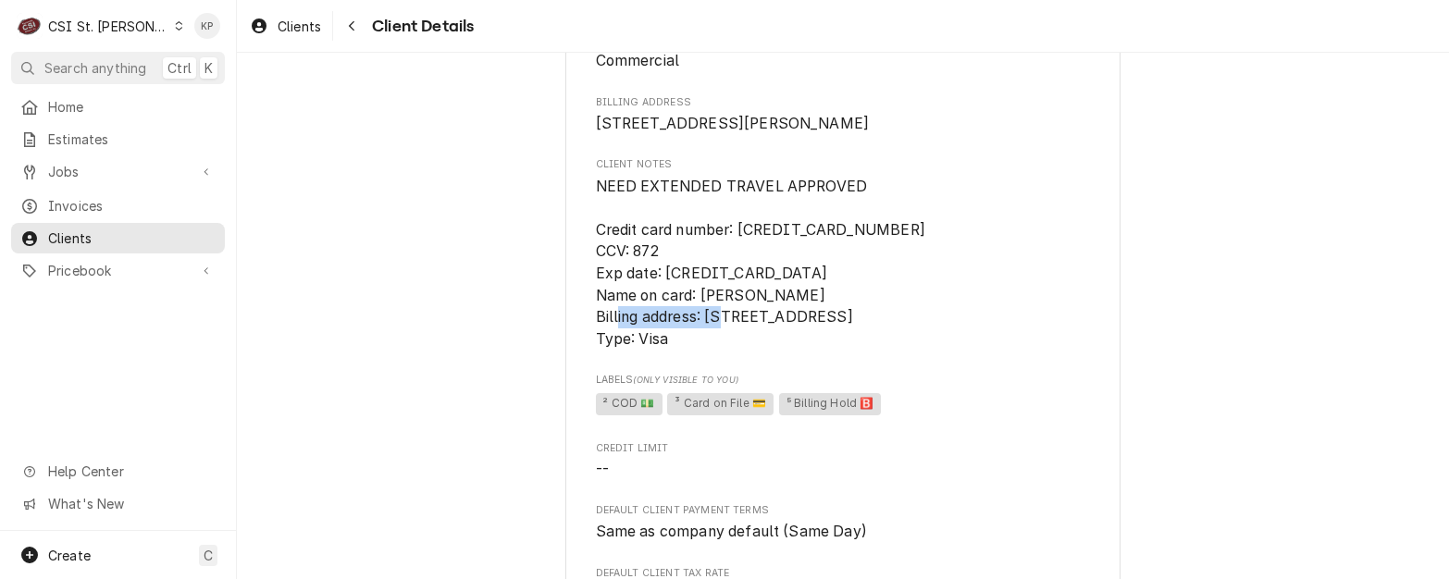
drag, startPoint x: 703, startPoint y: 338, endPoint x: 811, endPoint y: 339, distance: 108.3
click at [811, 339] on span "NEED EXTENDED TRAVEL APPROVED Credit card number: [CREDIT_CARD_NUMBER] CCV: 872…" at bounding box center [760, 263] width 329 height 170
copy span "5451 Clarksburg"
click at [958, 451] on div "Client Type Business Industry Type Commercial Billing Address 701 N Center St T…" at bounding box center [843, 498] width 495 height 1056
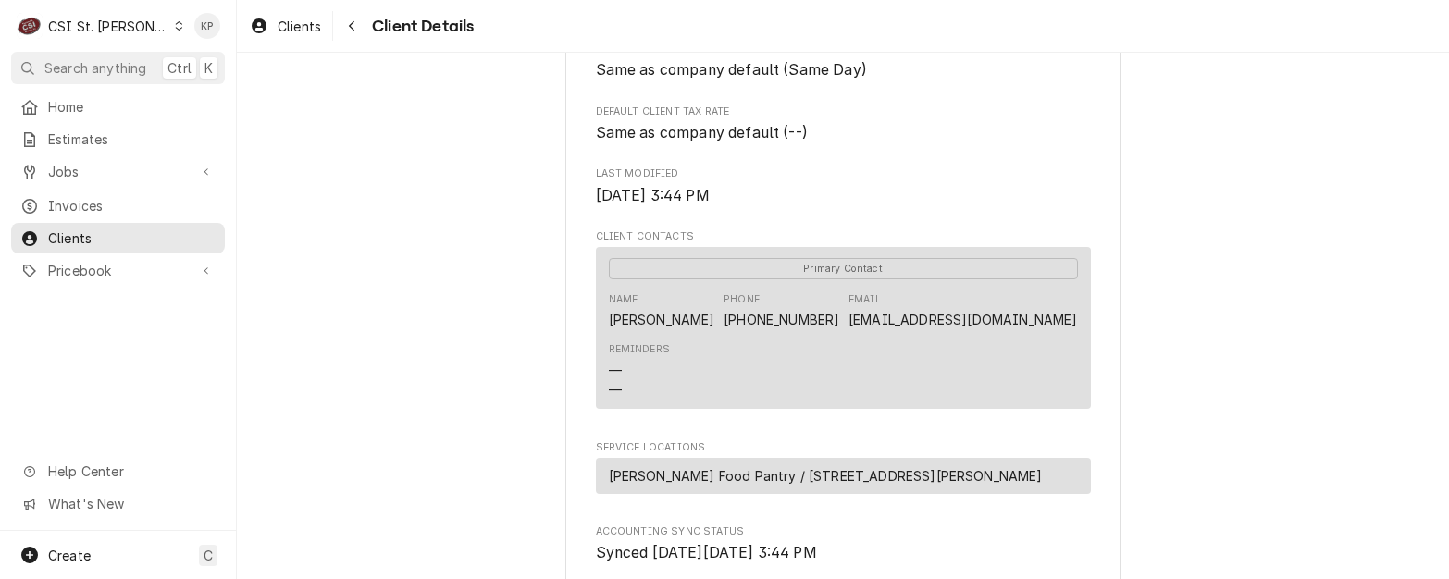
scroll to position [648, 0]
click at [1208, 323] on div "Tilden Food Pantry Client Type Business Industry Type Commercial Billing Addres…" at bounding box center [843, 88] width 1212 height 1366
drag, startPoint x: 1074, startPoint y: 341, endPoint x: 935, endPoint y: 347, distance: 139.8
click at [935, 347] on div "Primary Contact Name Bobbi Jo Tite Phone (618) 443-8178 Email trippins66@msn.co…" at bounding box center [843, 327] width 495 height 162
copy link "[EMAIL_ADDRESS][DOMAIN_NAME]"
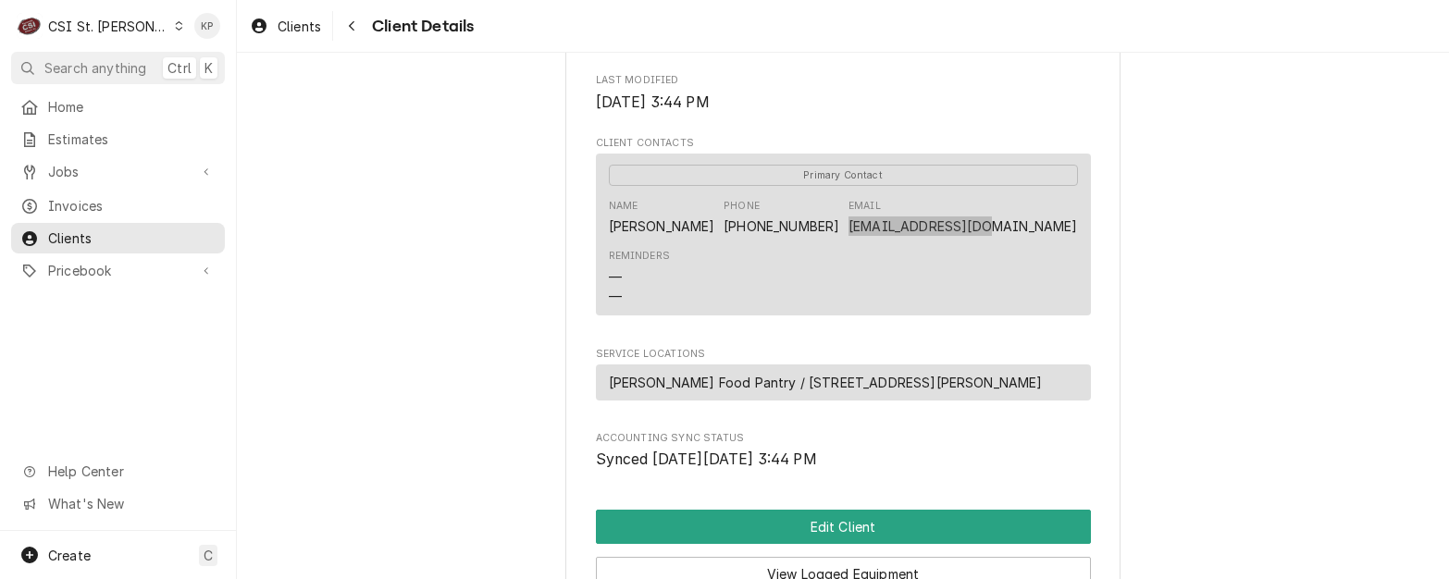
scroll to position [948, 0]
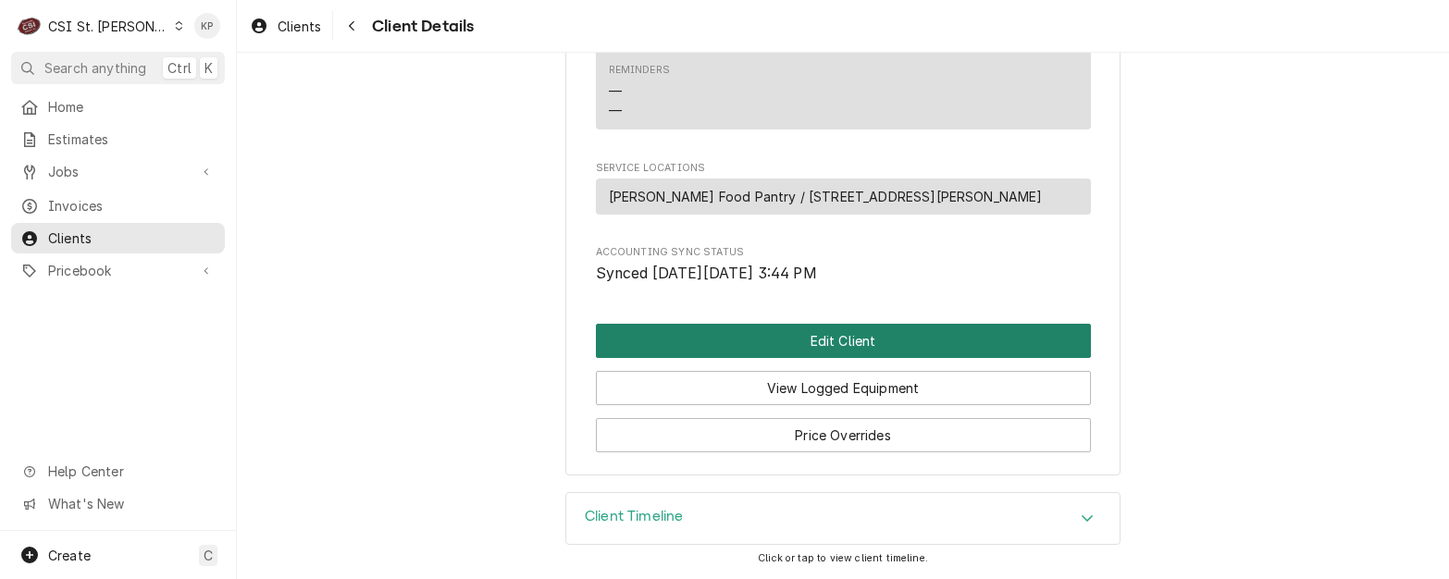
click at [811, 347] on button "Edit Client" at bounding box center [843, 341] width 495 height 34
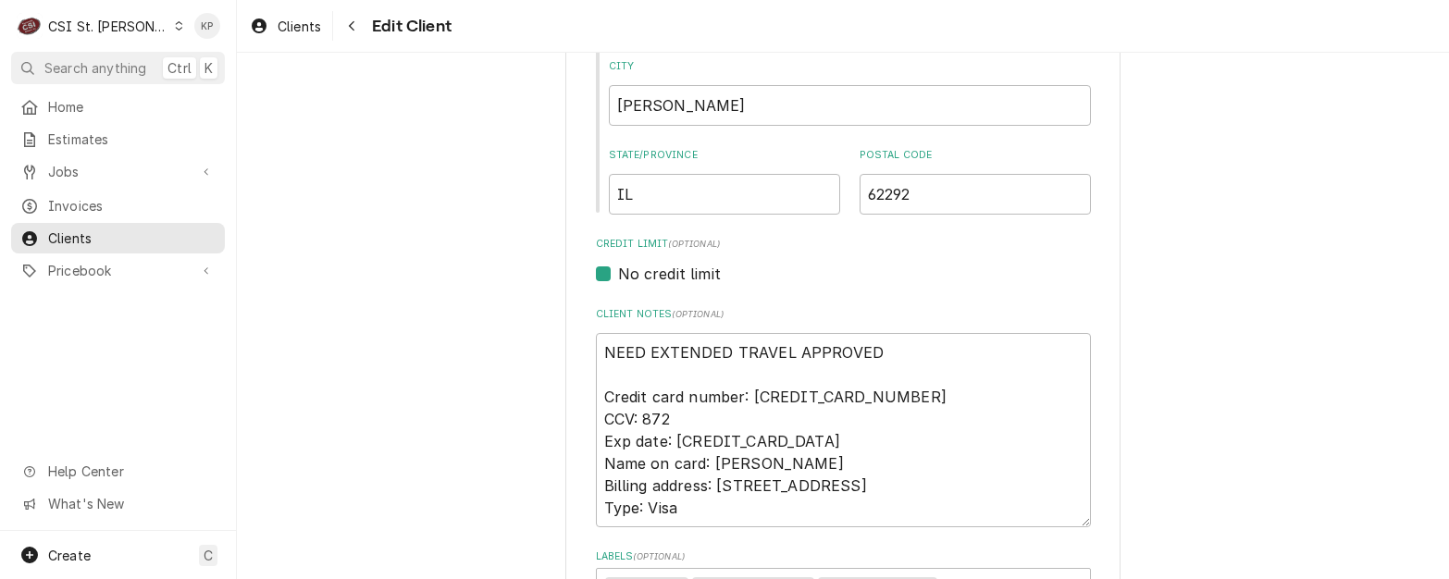
scroll to position [1110, 0]
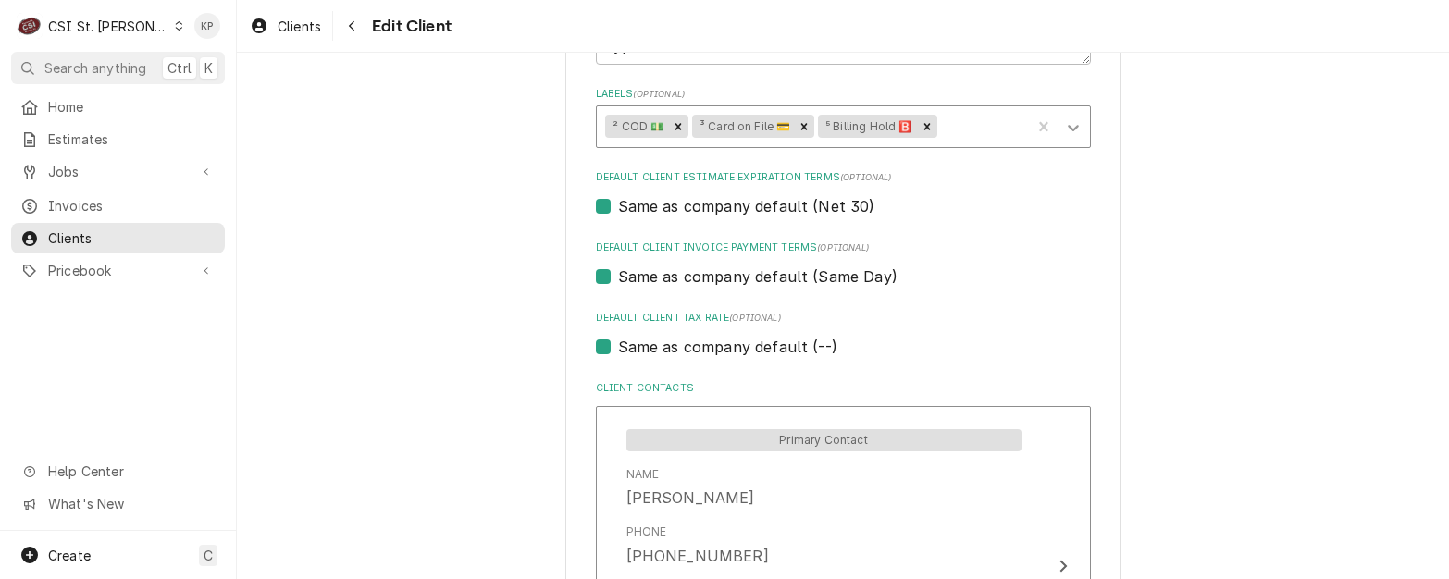
click at [1064, 128] on icon "Labels" at bounding box center [1073, 127] width 19 height 19
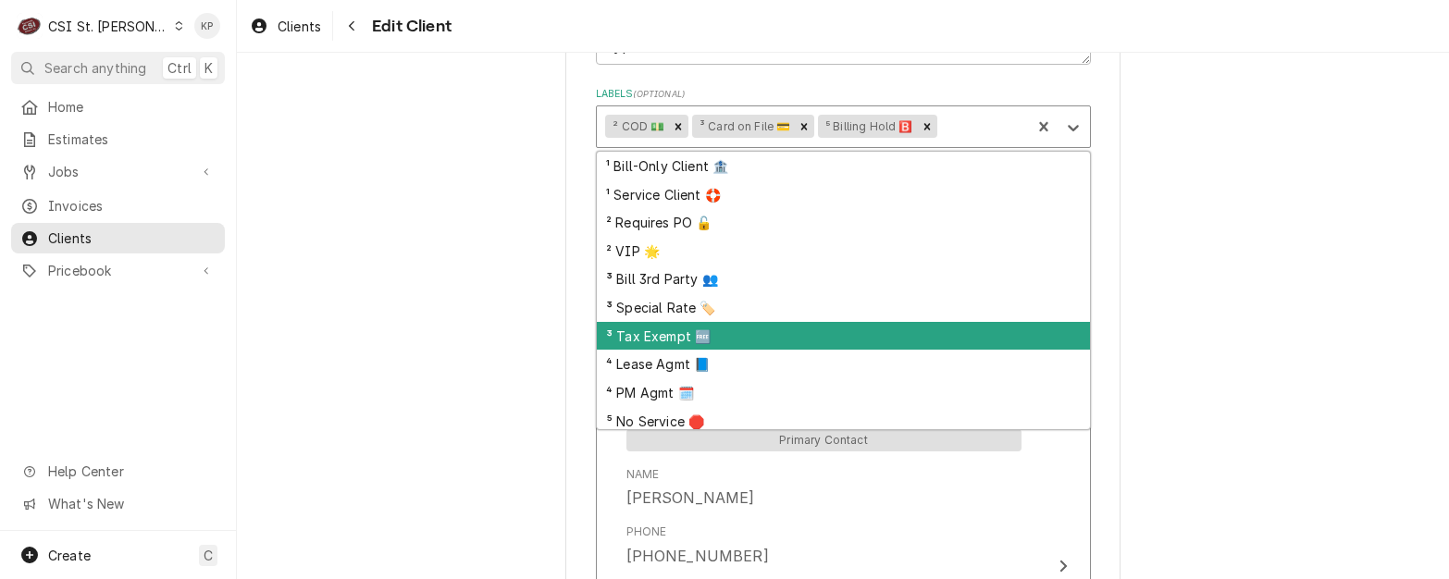
scroll to position [34, 0]
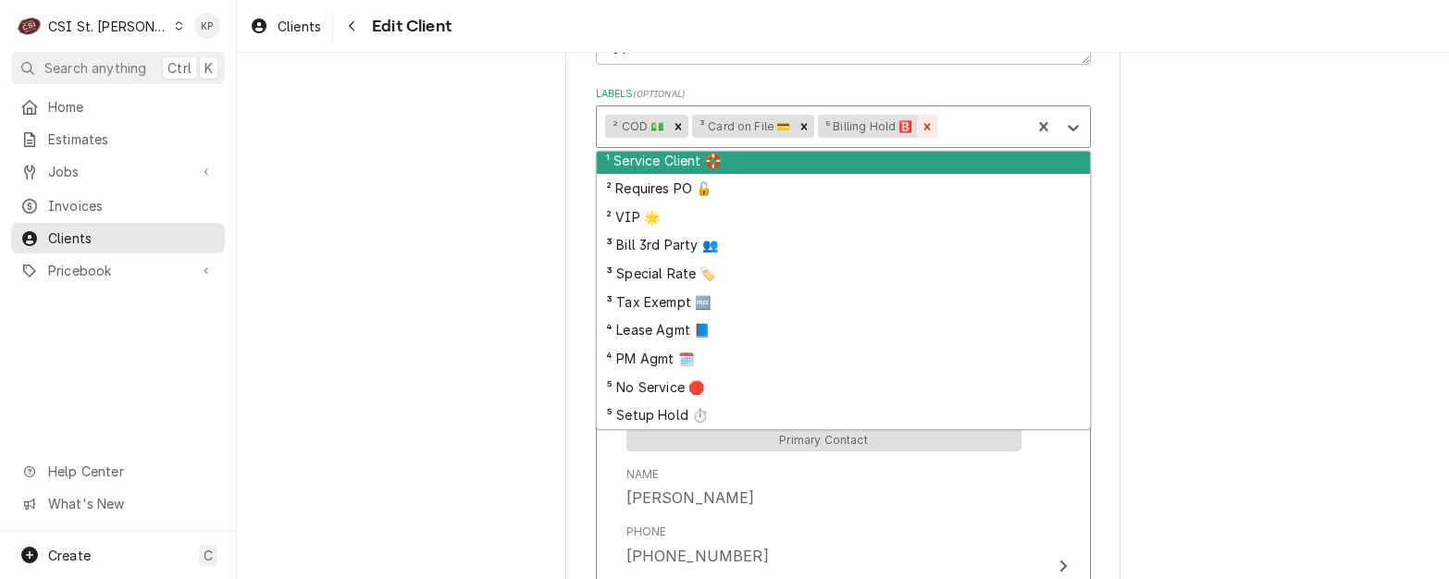
click at [923, 124] on icon "Remove ⁵ Billing Hold 🅱️" at bounding box center [926, 126] width 6 height 6
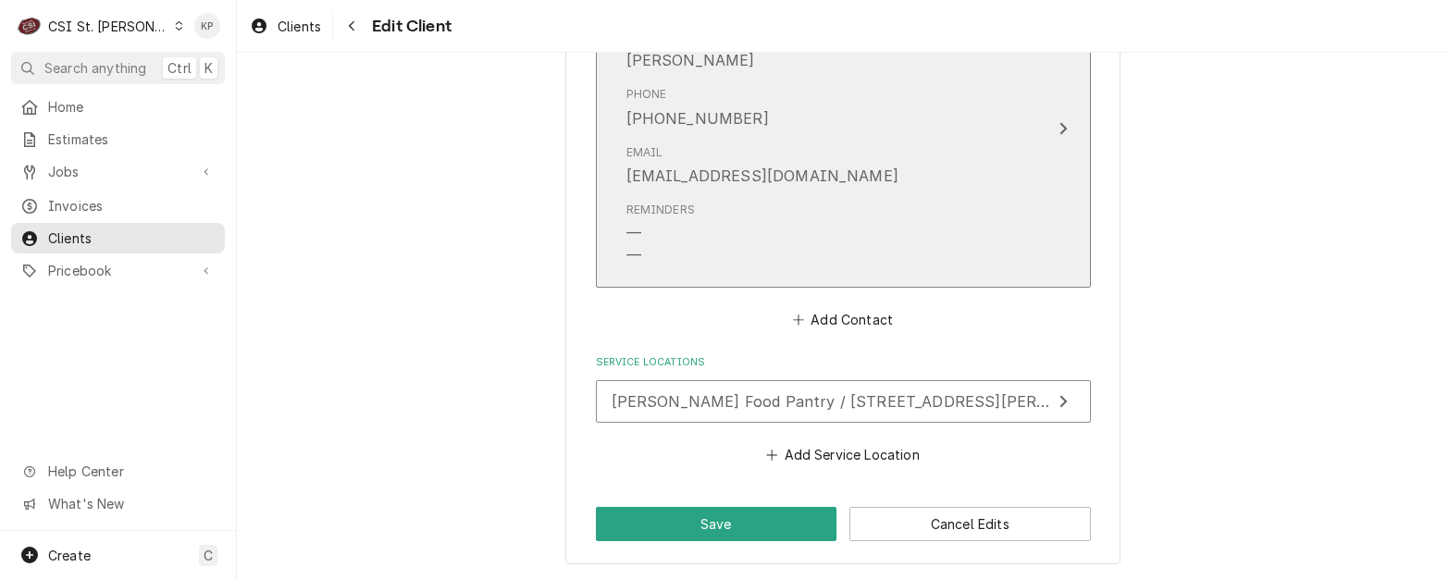
scroll to position [1550, 0]
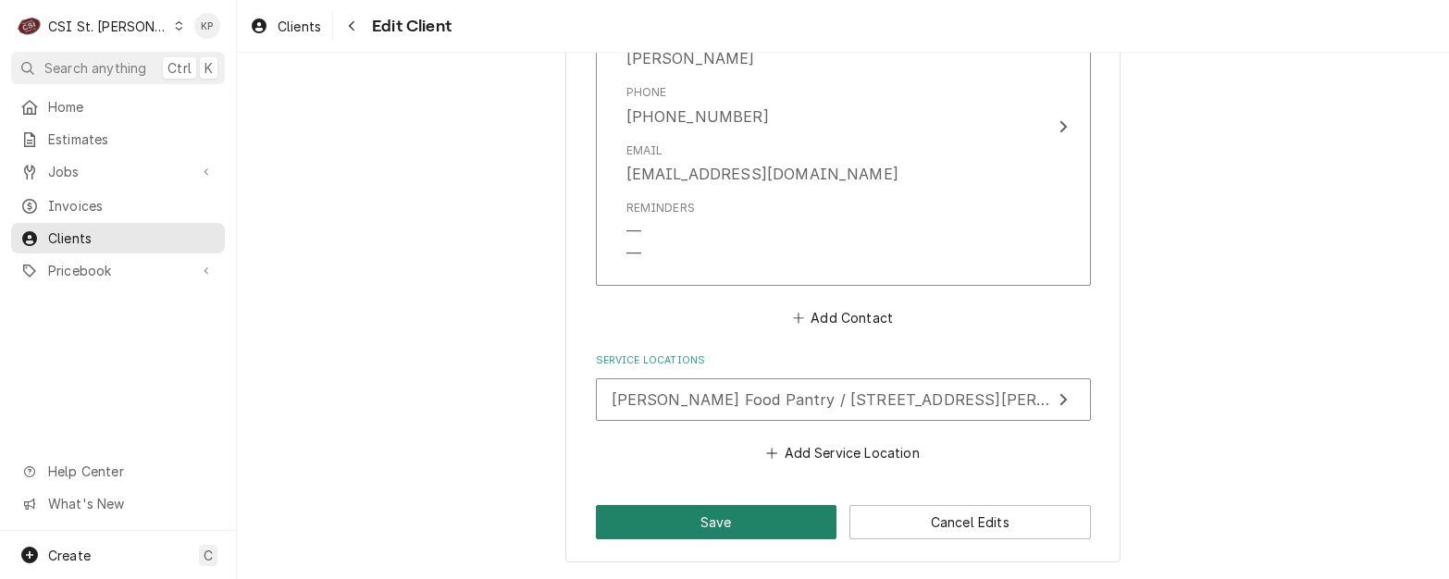
click at [701, 522] on button "Save" at bounding box center [716, 522] width 241 height 34
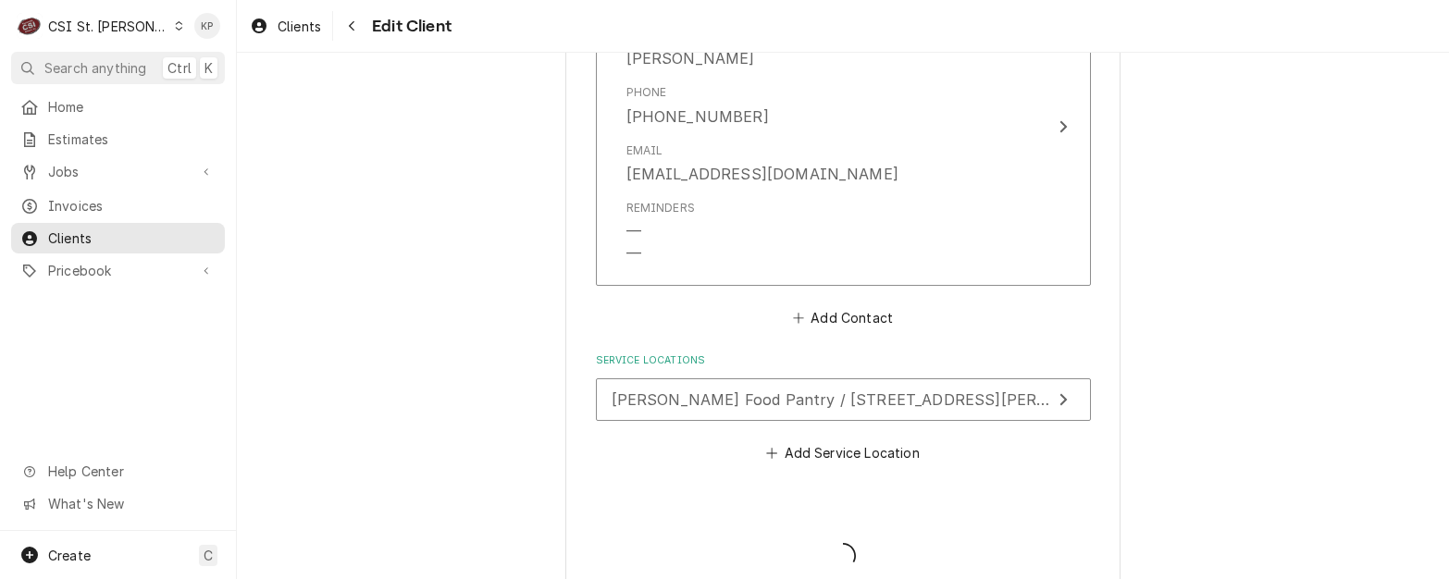
type textarea "x"
